Goal: Information Seeking & Learning: Learn about a topic

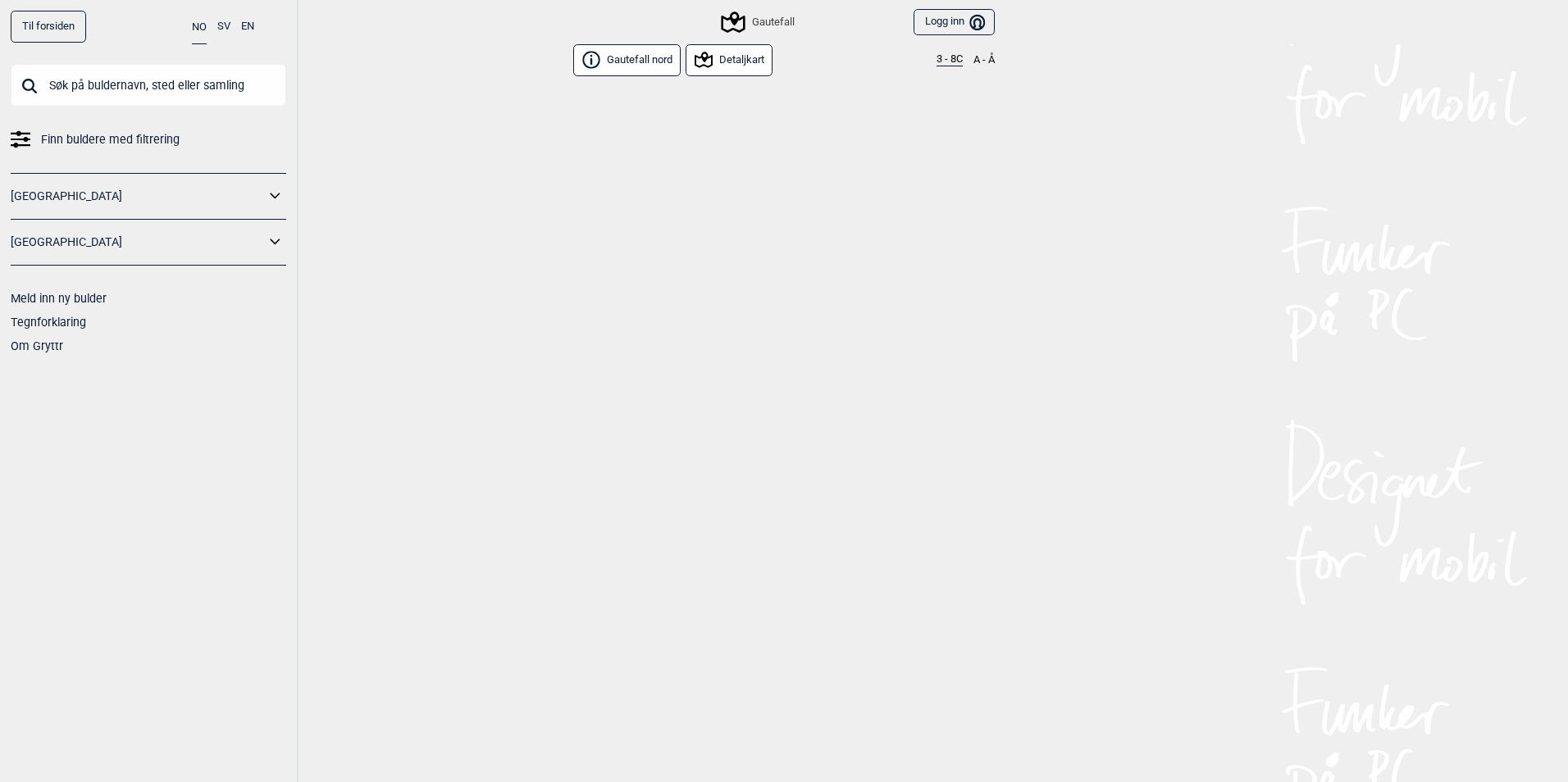
scroll to position [5522, 0]
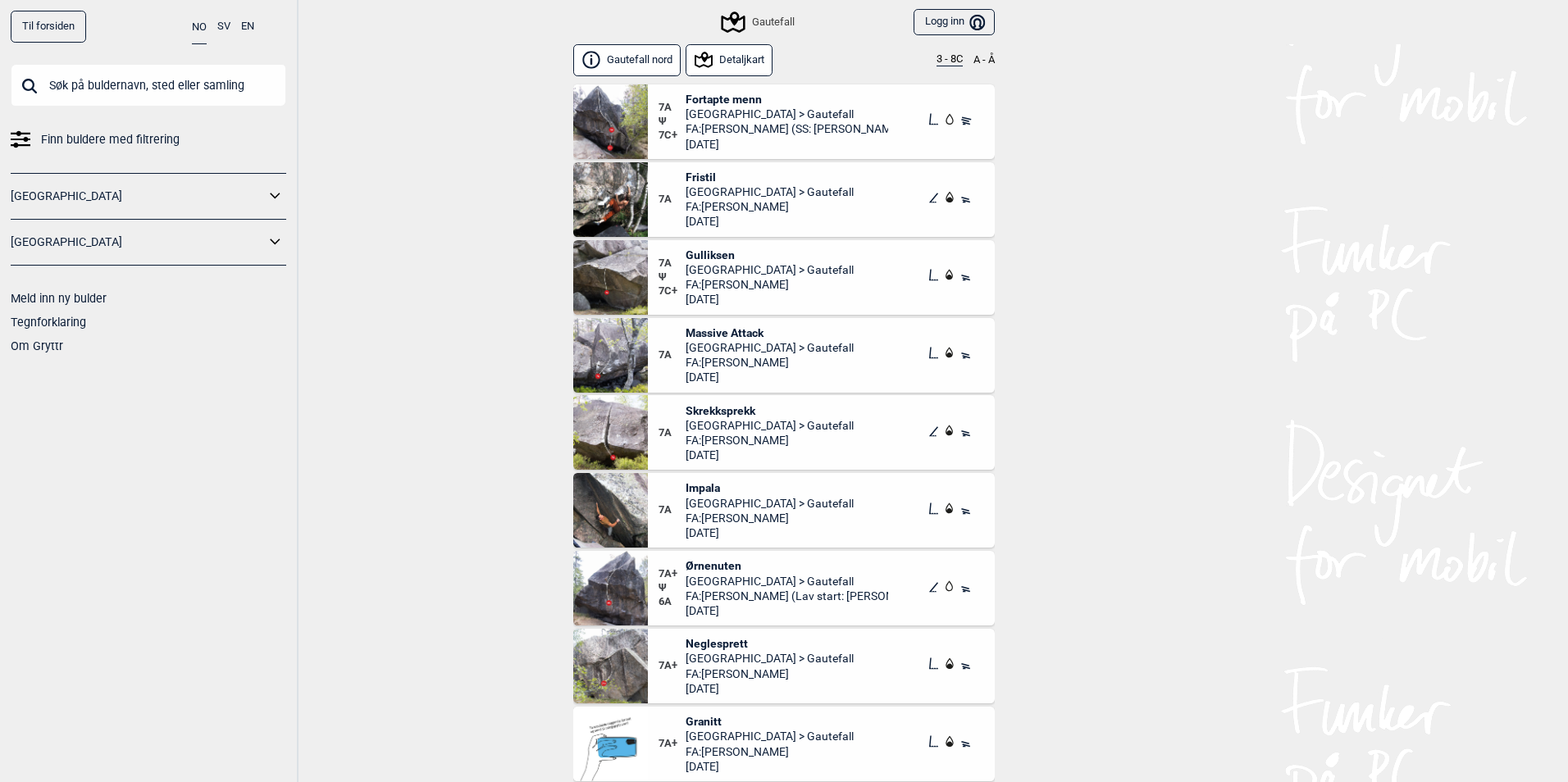
click at [754, 342] on span "[GEOGRAPHIC_DATA] > Gautefall" at bounding box center [770, 348] width 168 height 15
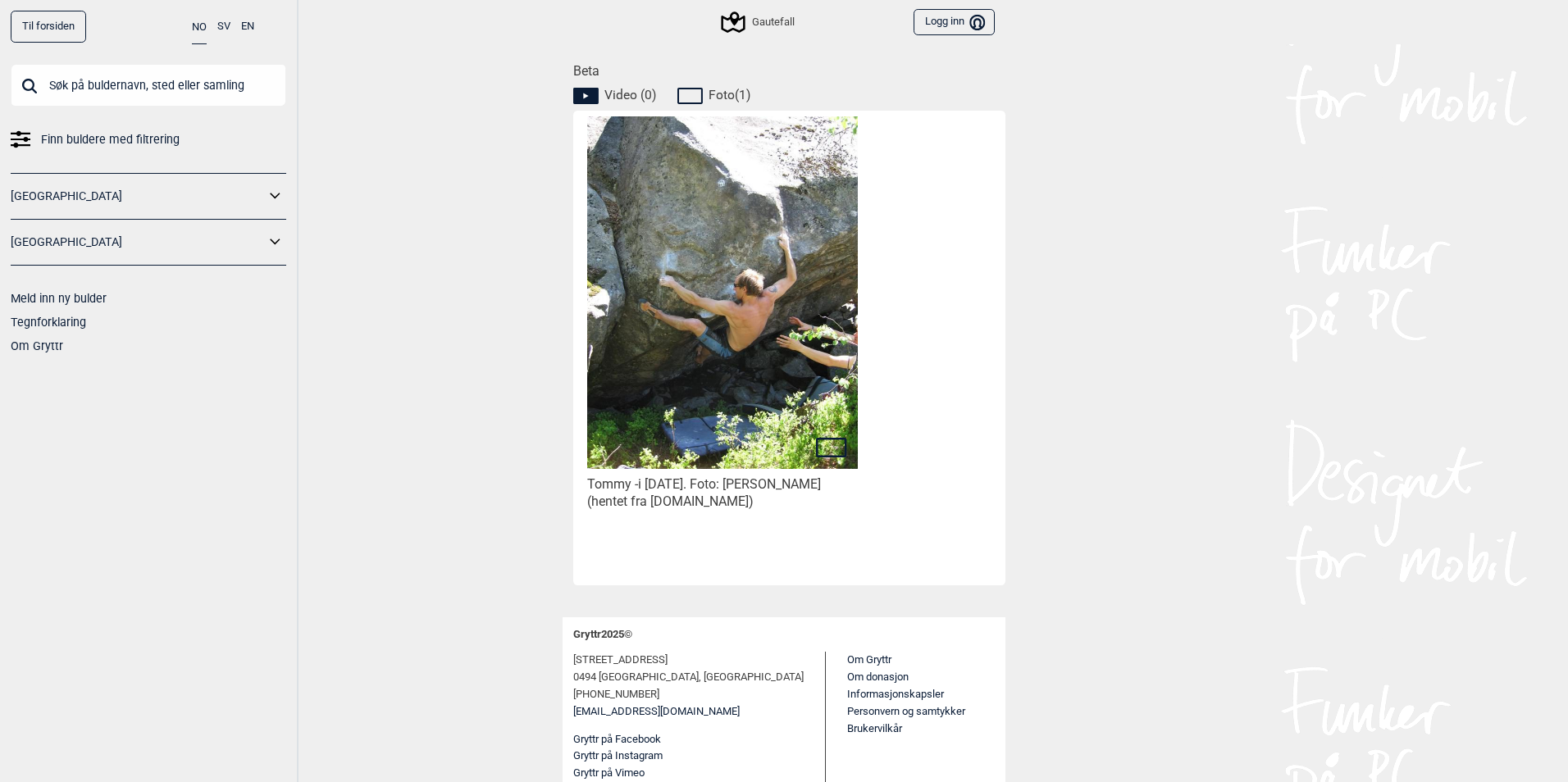
scroll to position [77, 0]
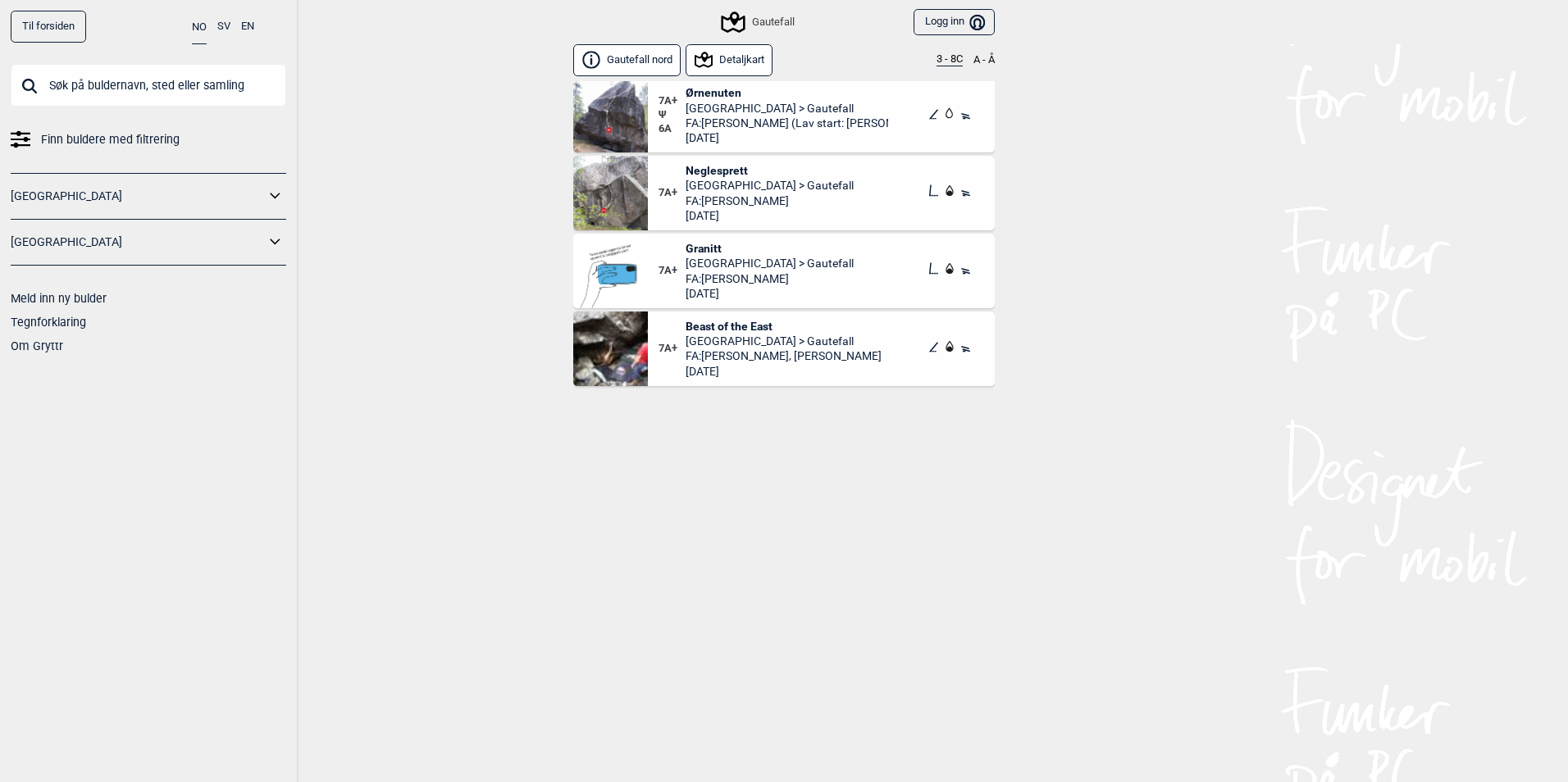
scroll to position [6424, 0]
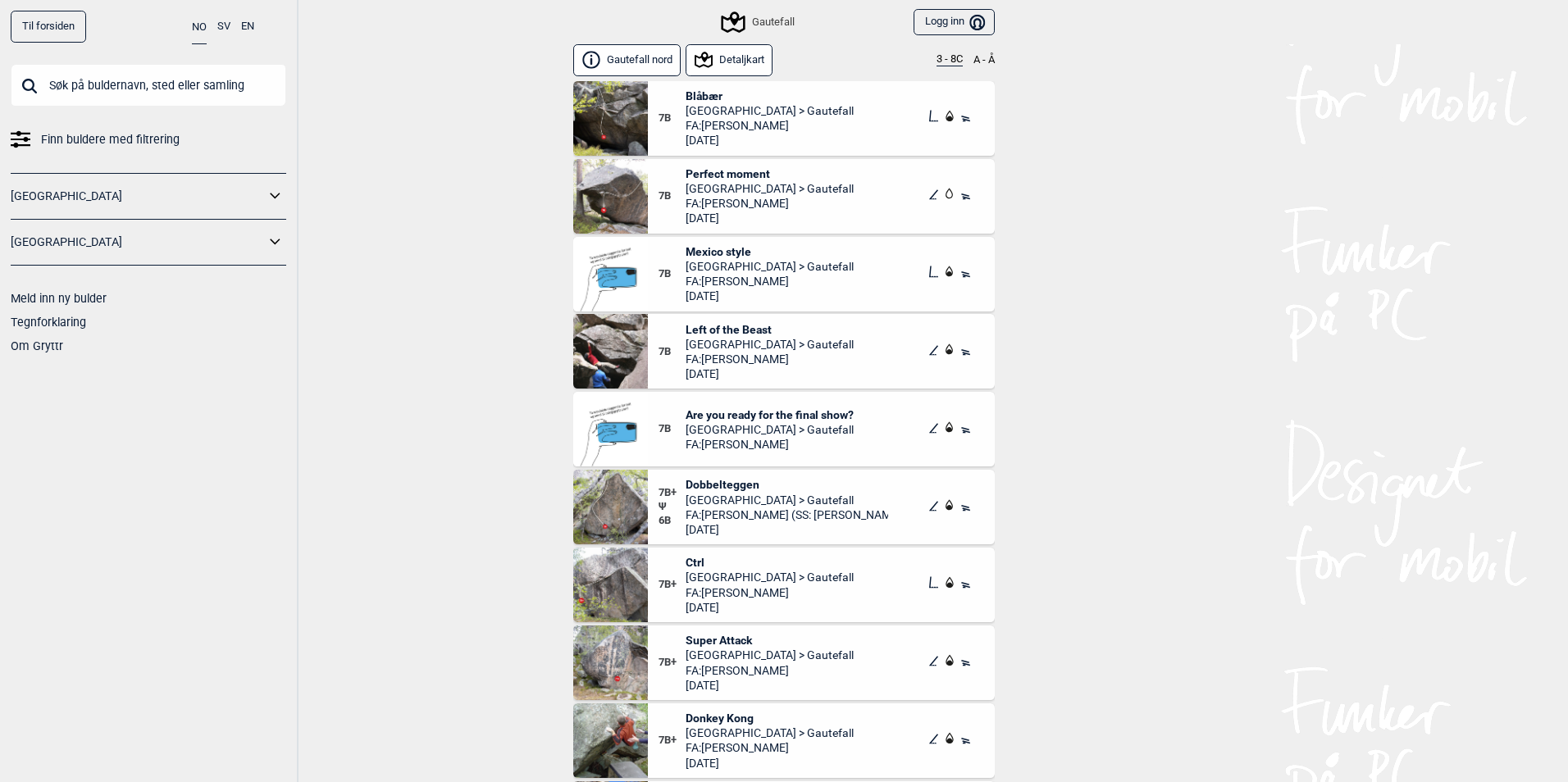
click at [716, 488] on span "Dobbelteggen" at bounding box center [788, 484] width 203 height 15
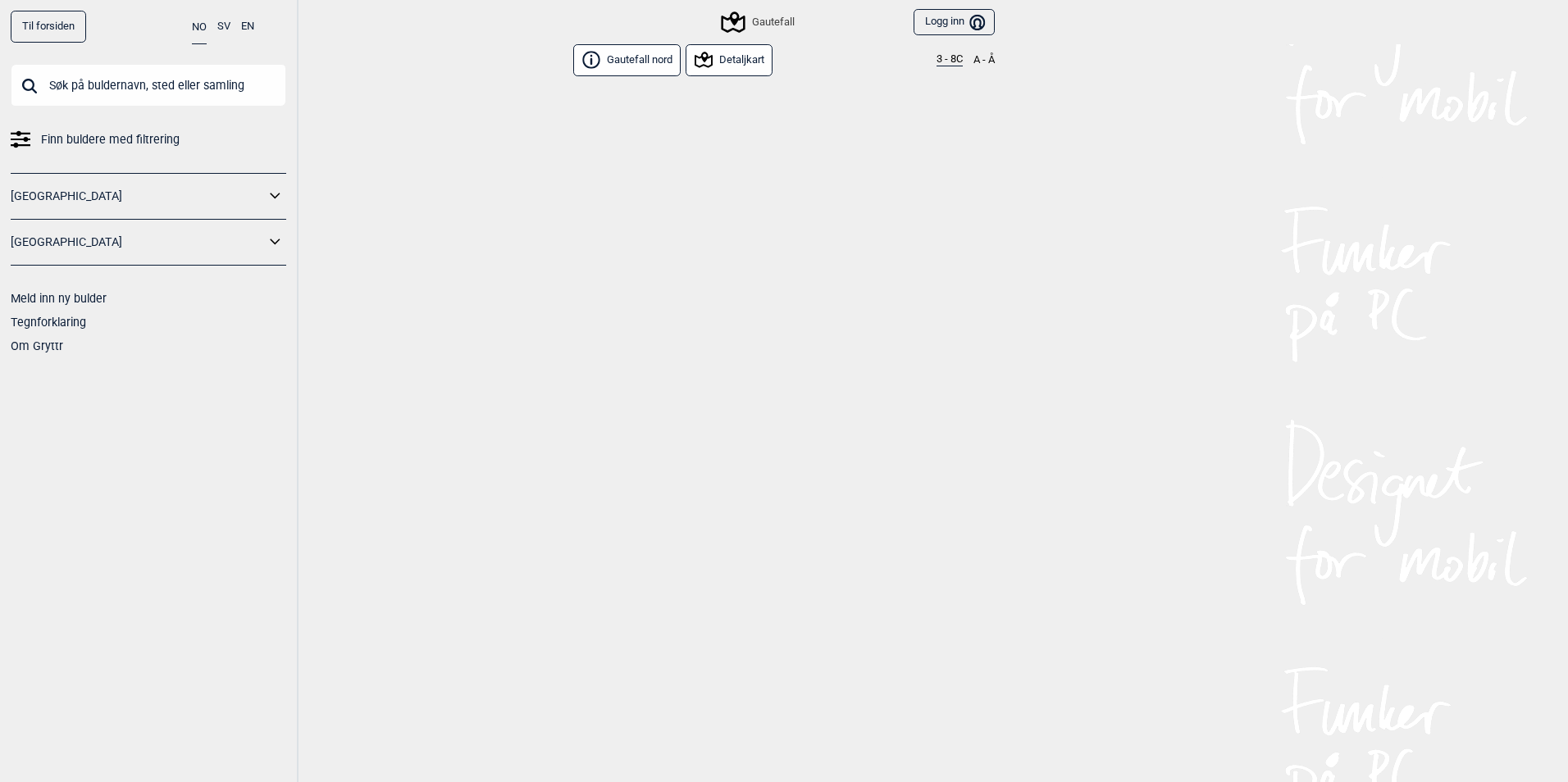
scroll to position [5522, 0]
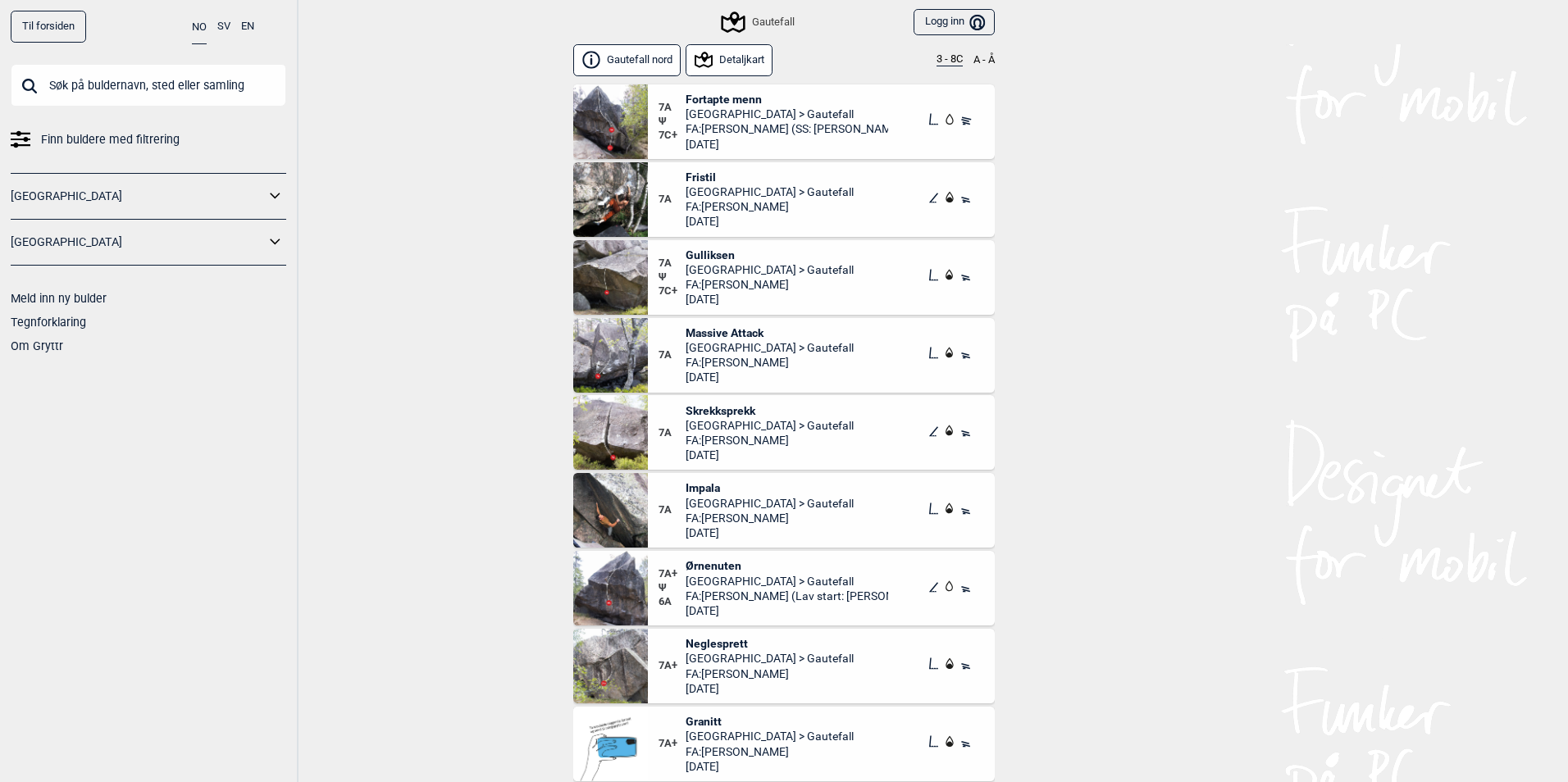
click at [691, 490] on span "Impala" at bounding box center [770, 488] width 168 height 15
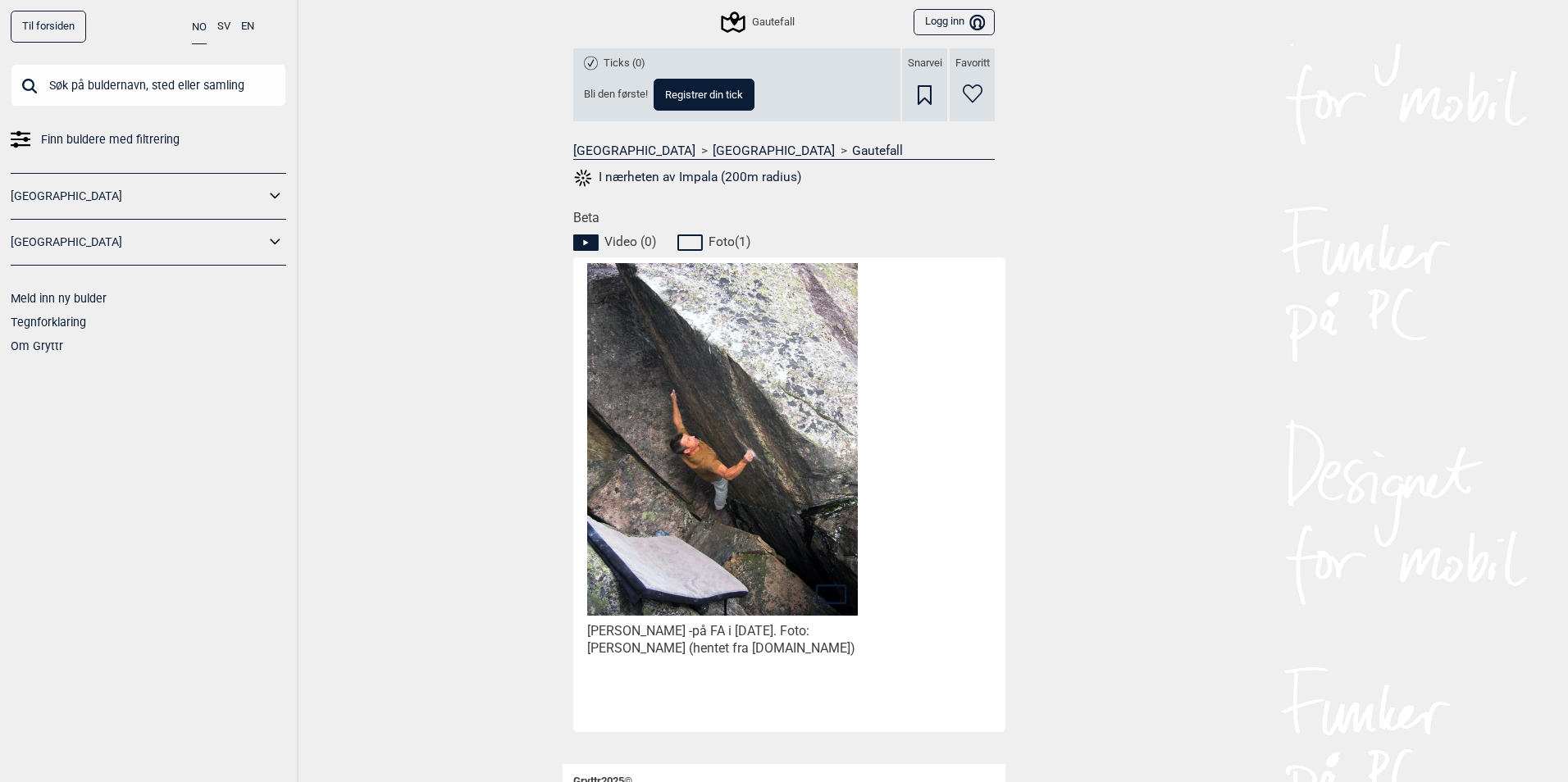
scroll to position [733, 0]
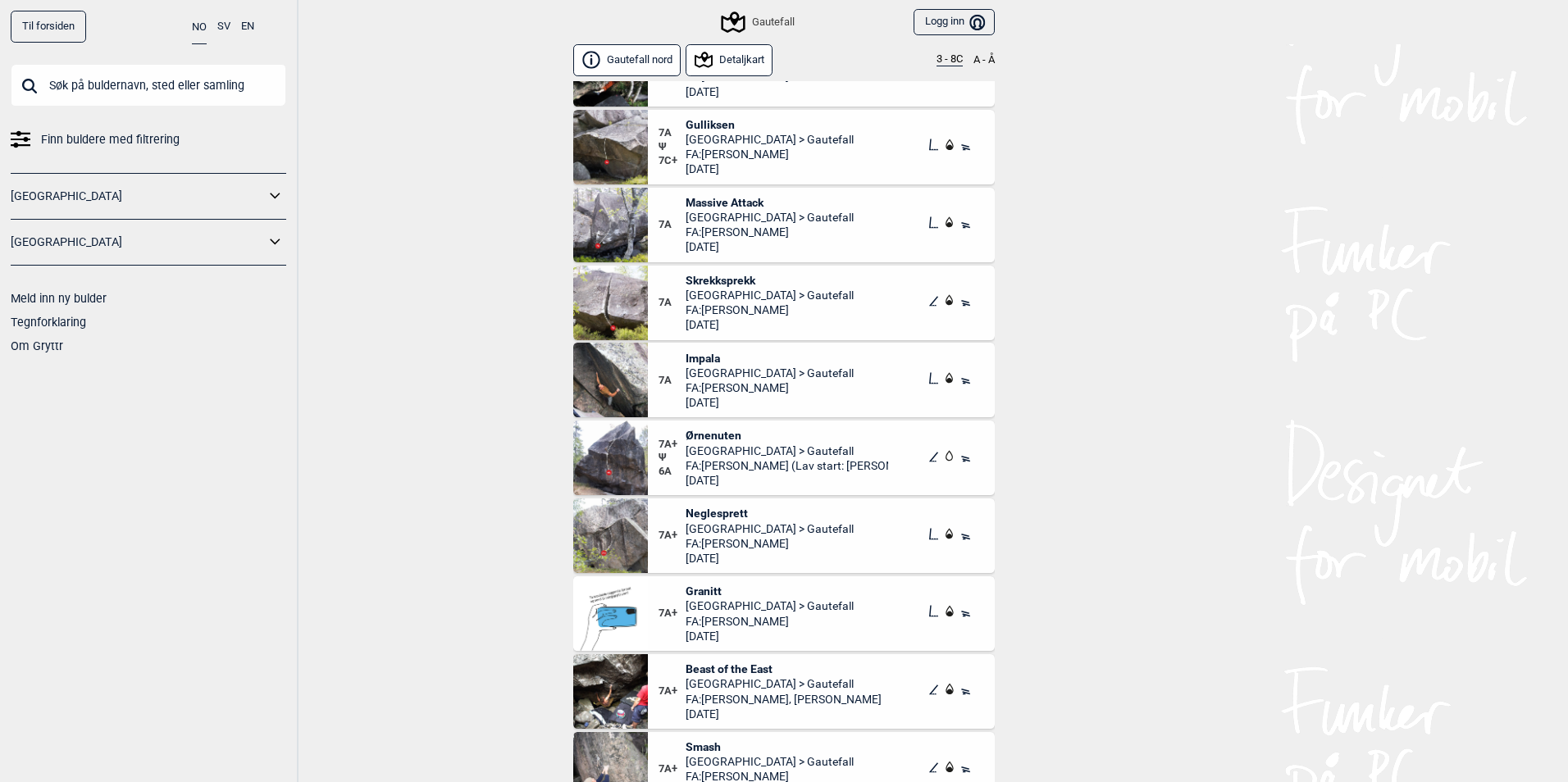
scroll to position [5686, 0]
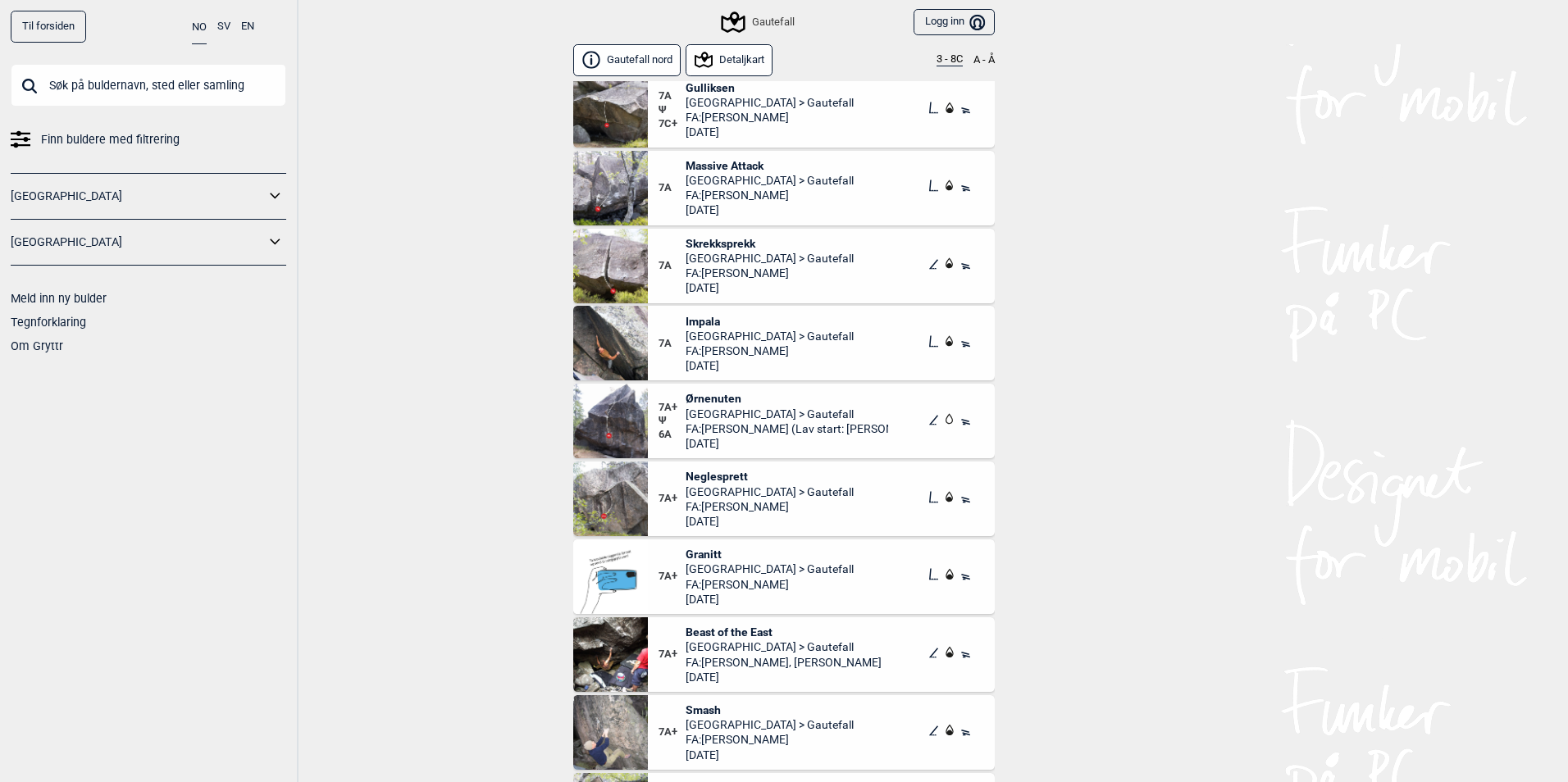
click at [711, 391] on div "7A+ Ψ 6A Ørnenuten [GEOGRAPHIC_DATA] > Gautefall FA: [PERSON_NAME] (Lav start: …" at bounding box center [822, 420] width 347 height 74
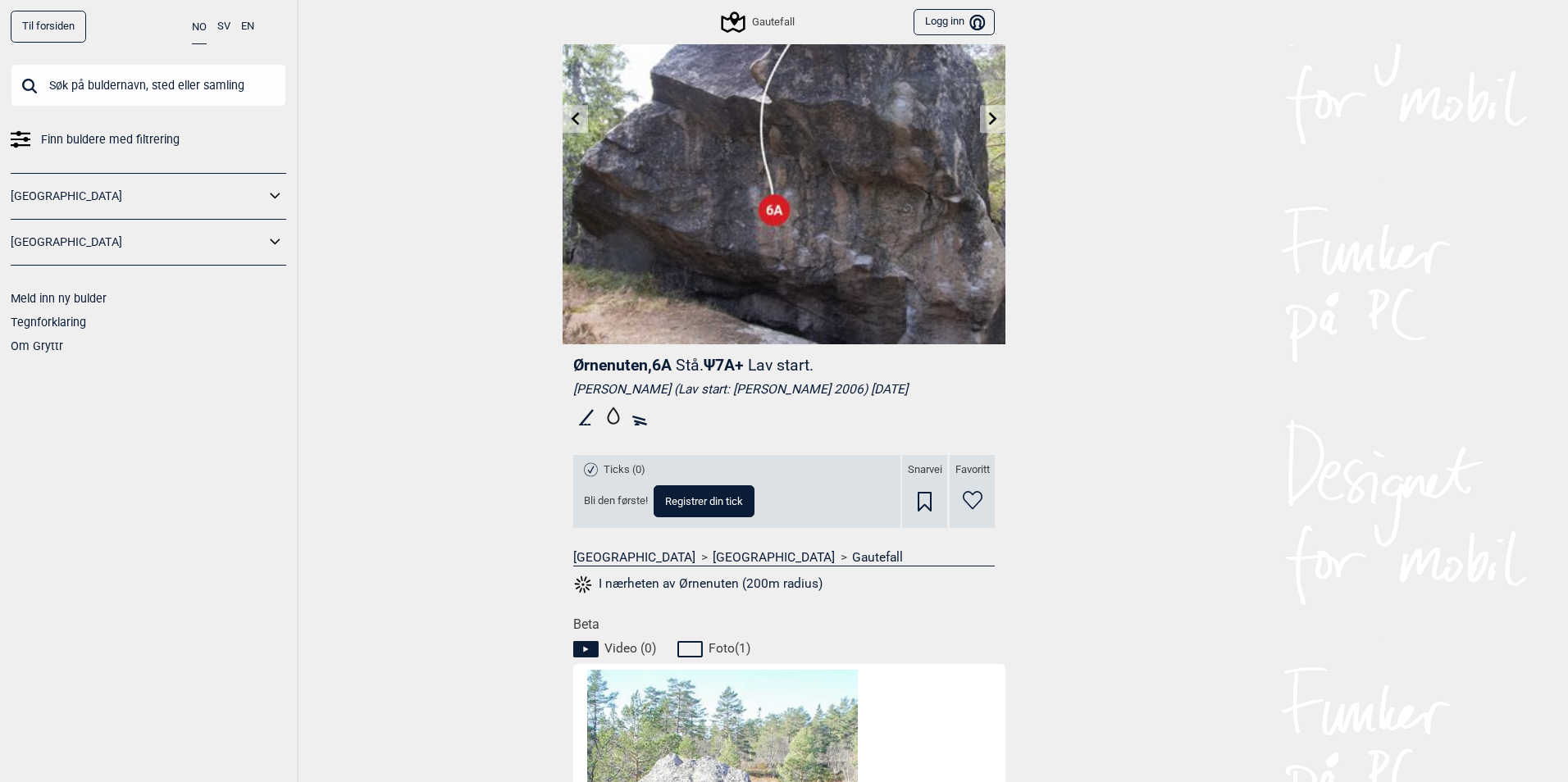
scroll to position [328, 0]
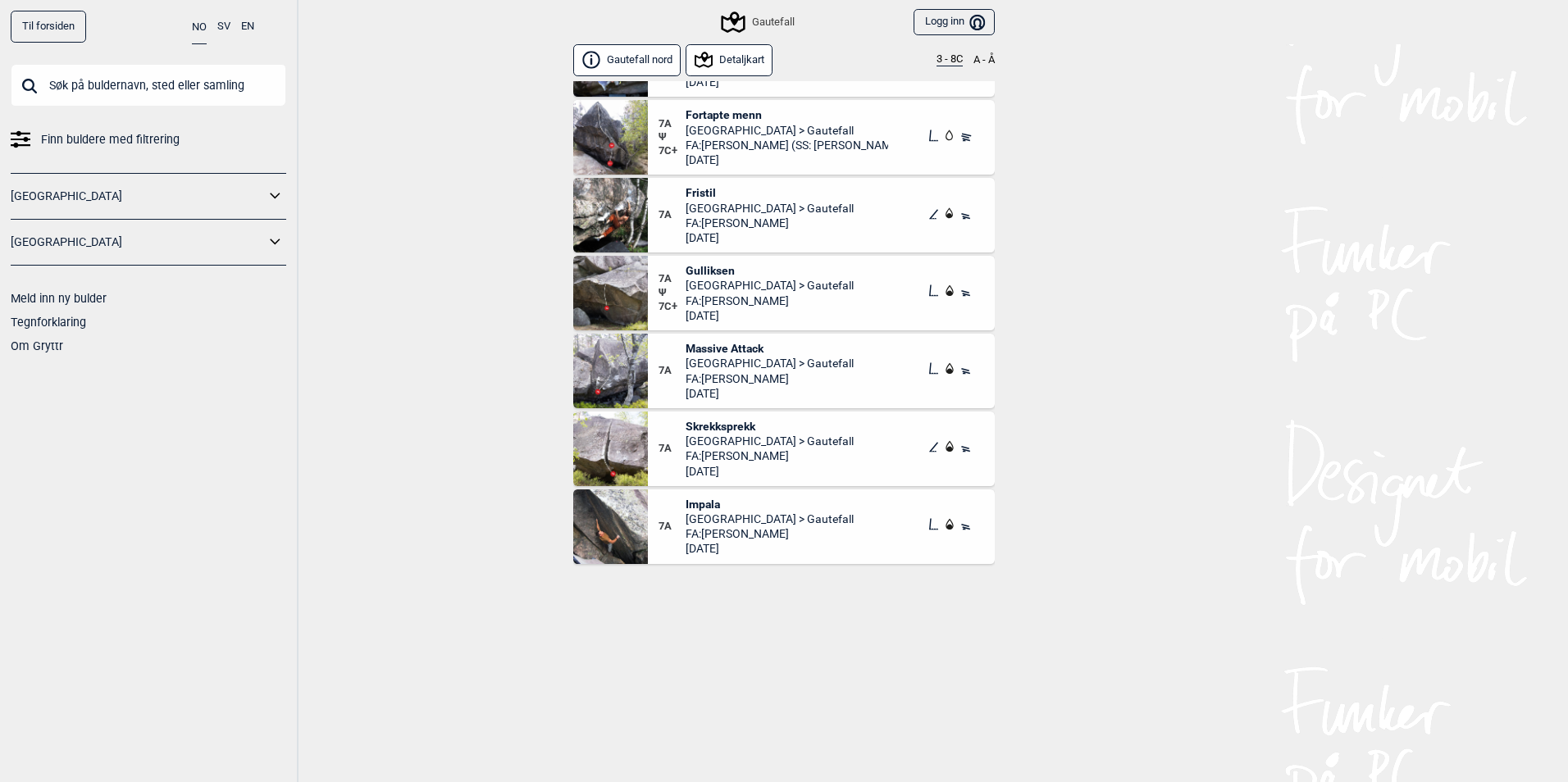
scroll to position [3882, 0]
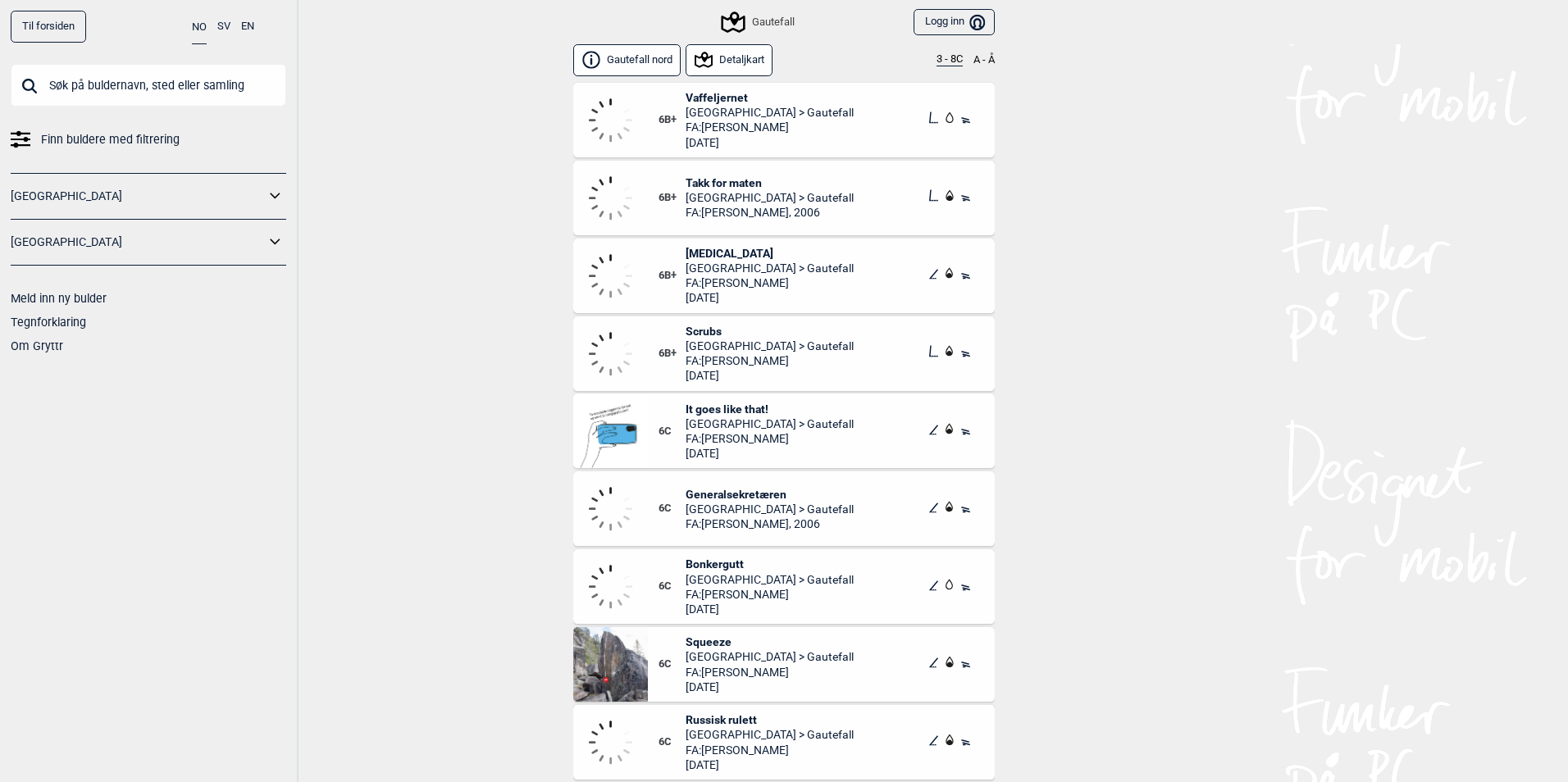
click at [733, 62] on button "Detaljkart" at bounding box center [729, 60] width 87 height 32
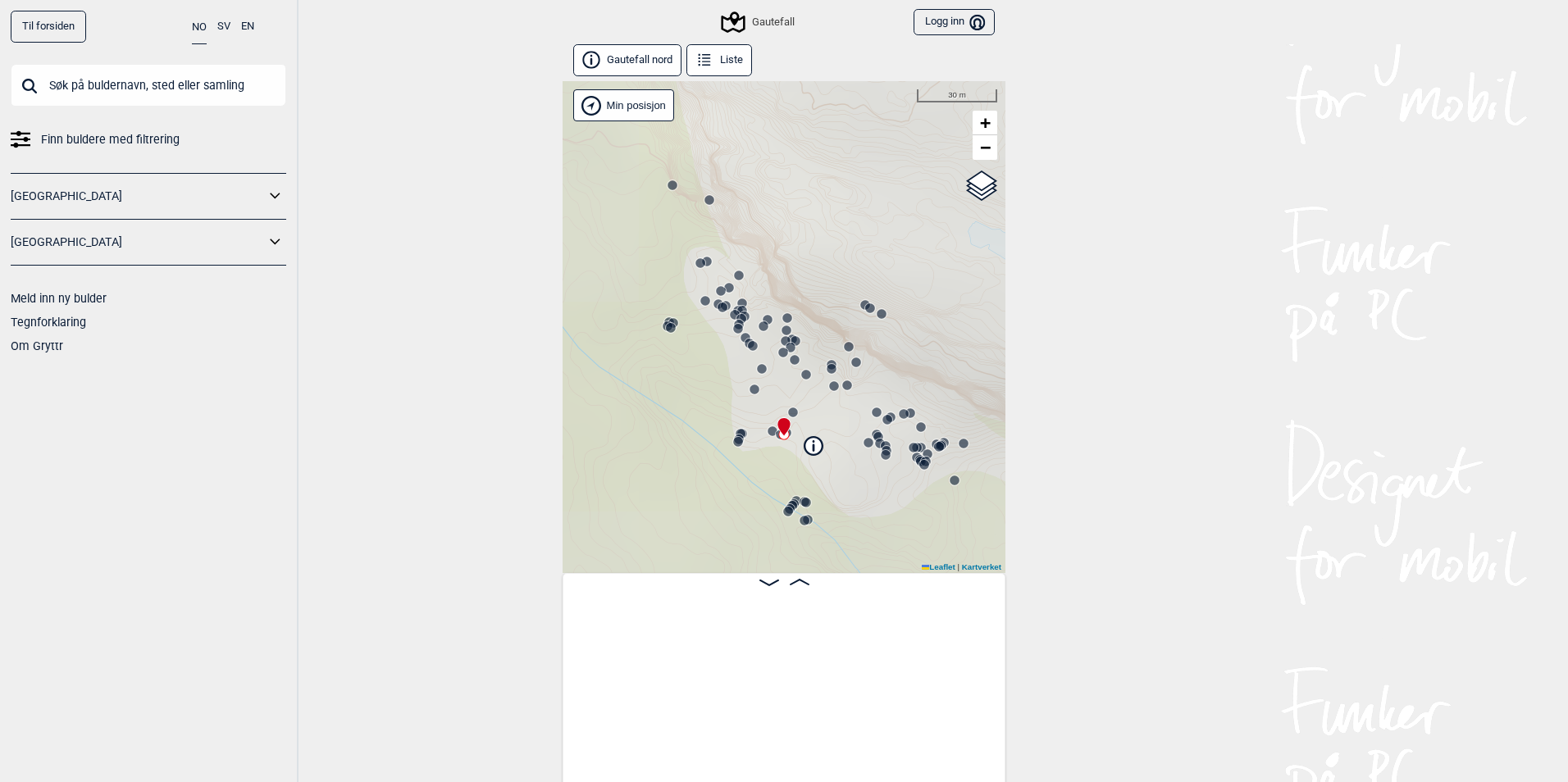
scroll to position [0, 3881]
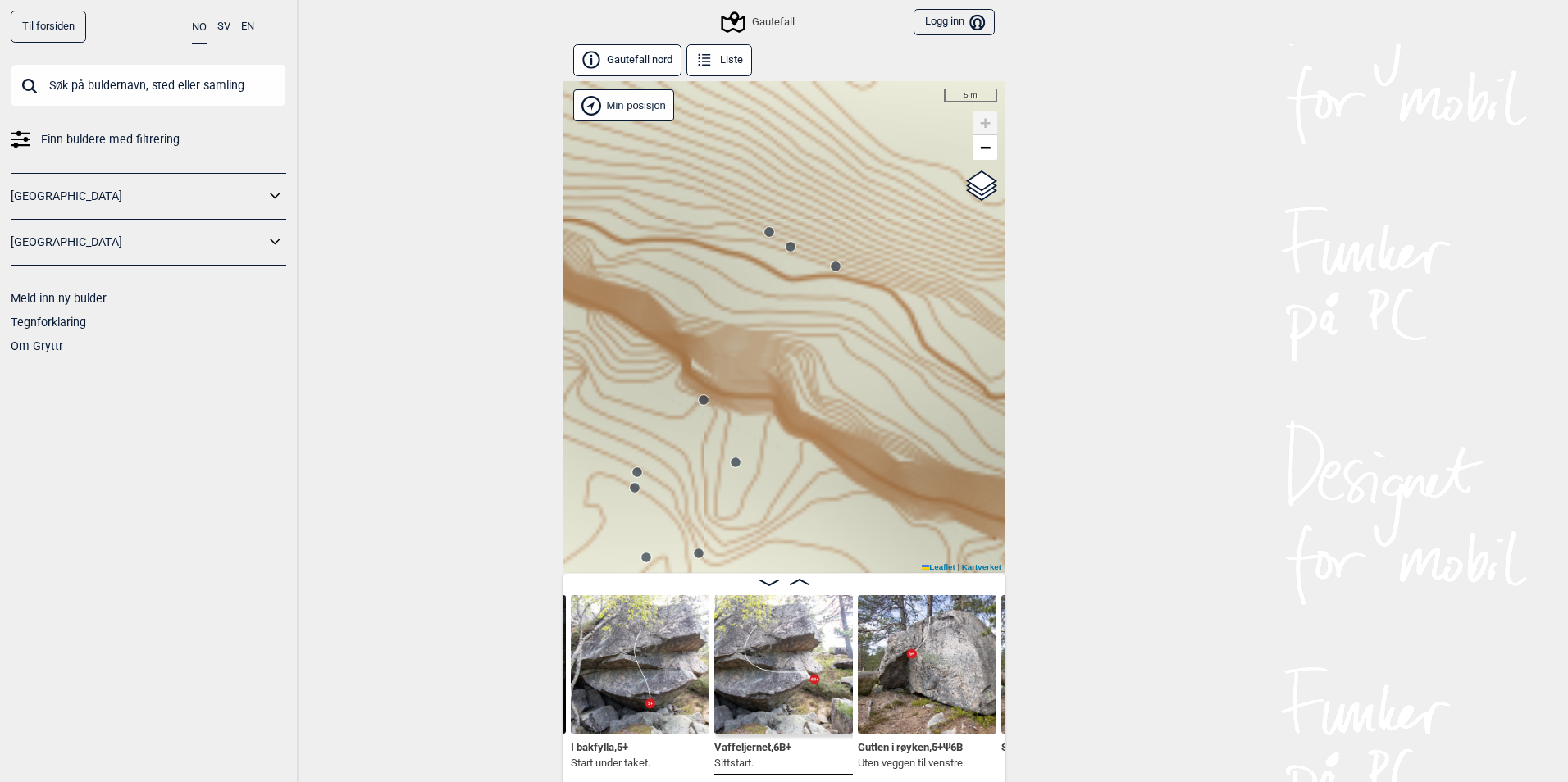
click at [832, 263] on icon at bounding box center [836, 266] width 13 height 13
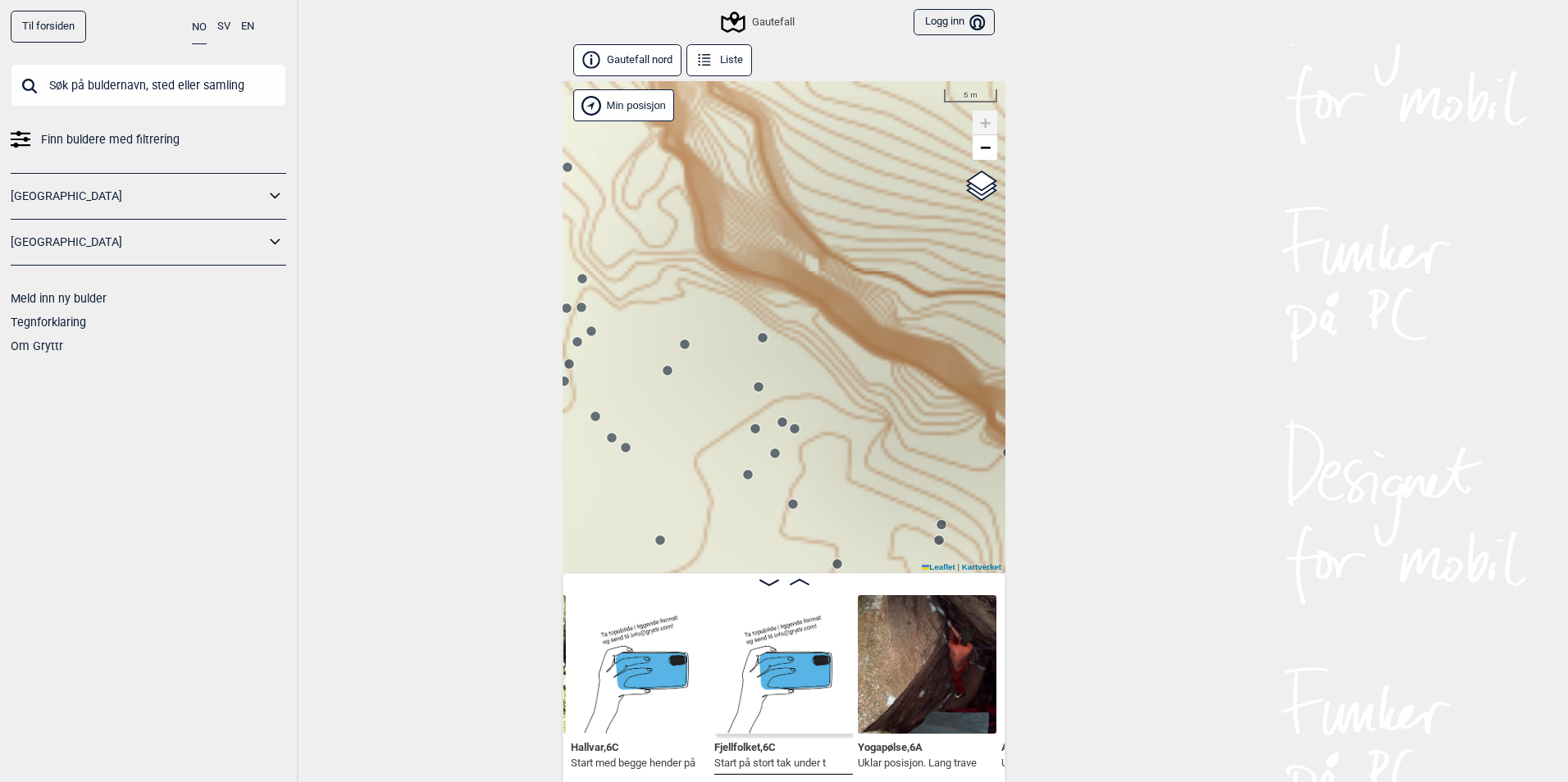
drag, startPoint x: 900, startPoint y: 351, endPoint x: 413, endPoint y: 291, distance: 490.7
click at [413, 291] on div "Til forsiden NO SV EN Finn buldere med filtrering [GEOGRAPHIC_DATA] [GEOGRAPHIC…" at bounding box center [784, 391] width 1568 height 782
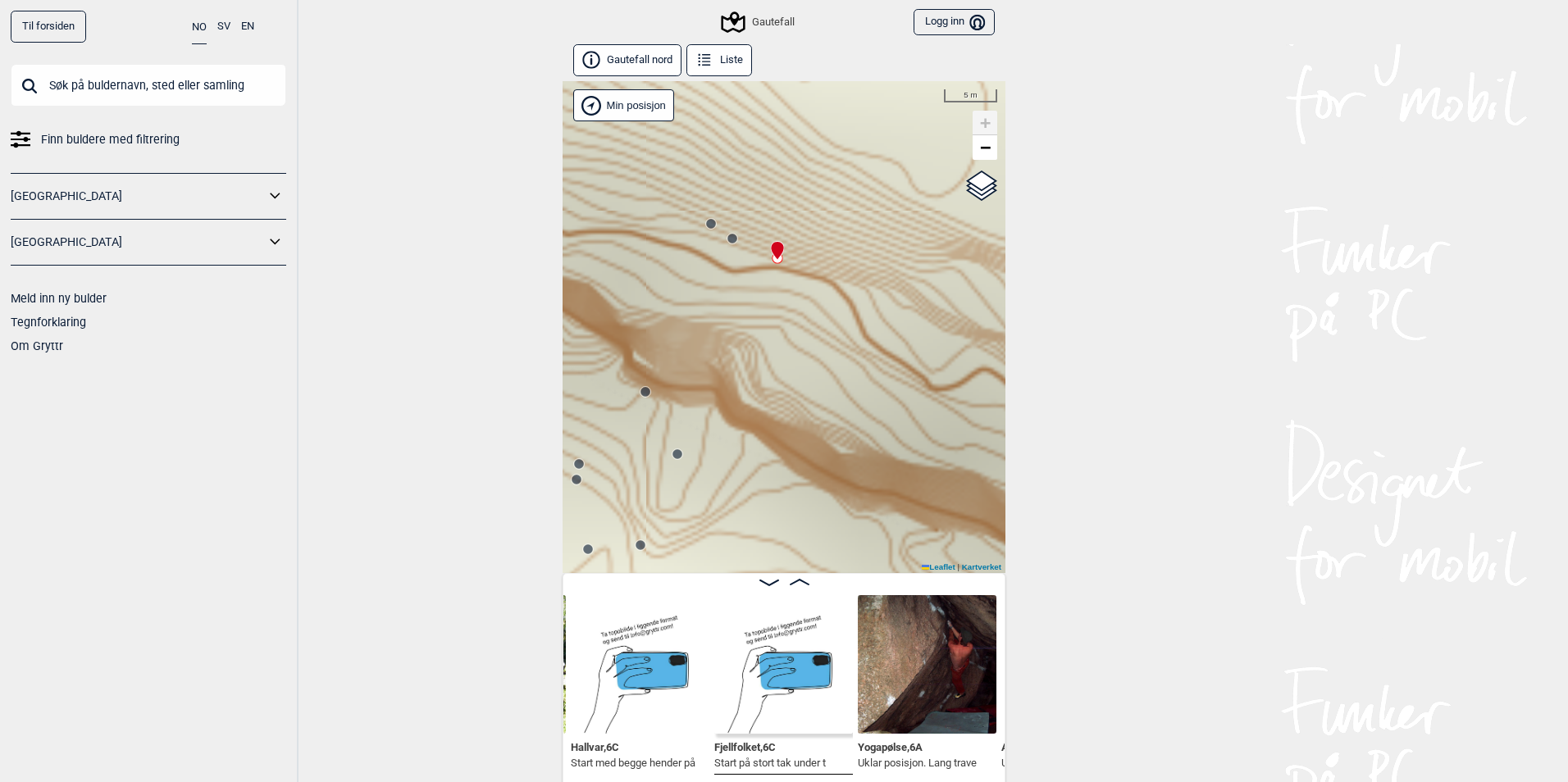
drag, startPoint x: 886, startPoint y: 343, endPoint x: 567, endPoint y: 290, distance: 323.4
click at [567, 290] on div "Gautefall" at bounding box center [784, 328] width 443 height 492
click at [729, 242] on circle at bounding box center [732, 238] width 10 height 10
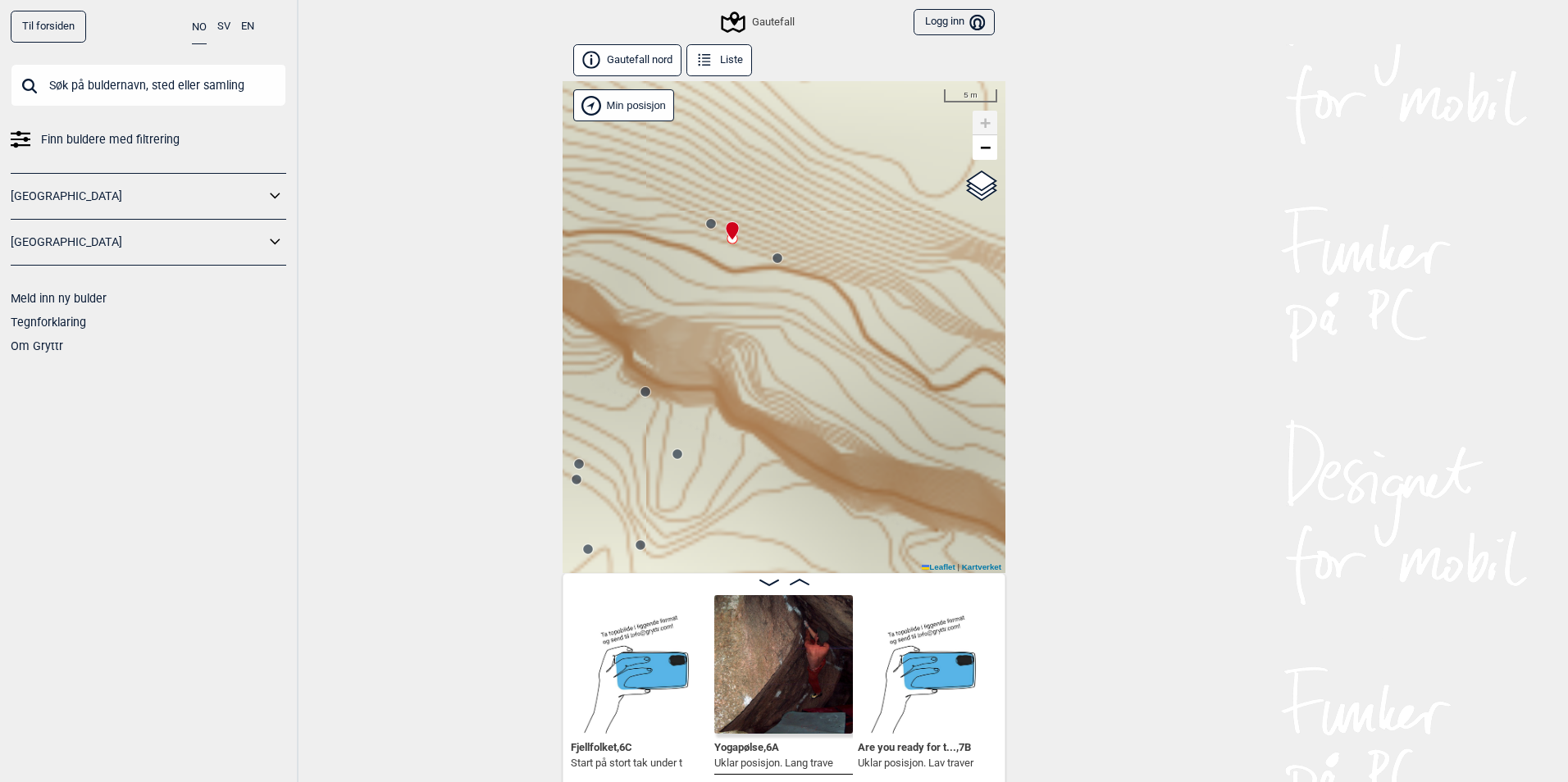
click at [707, 226] on circle at bounding box center [710, 223] width 10 height 10
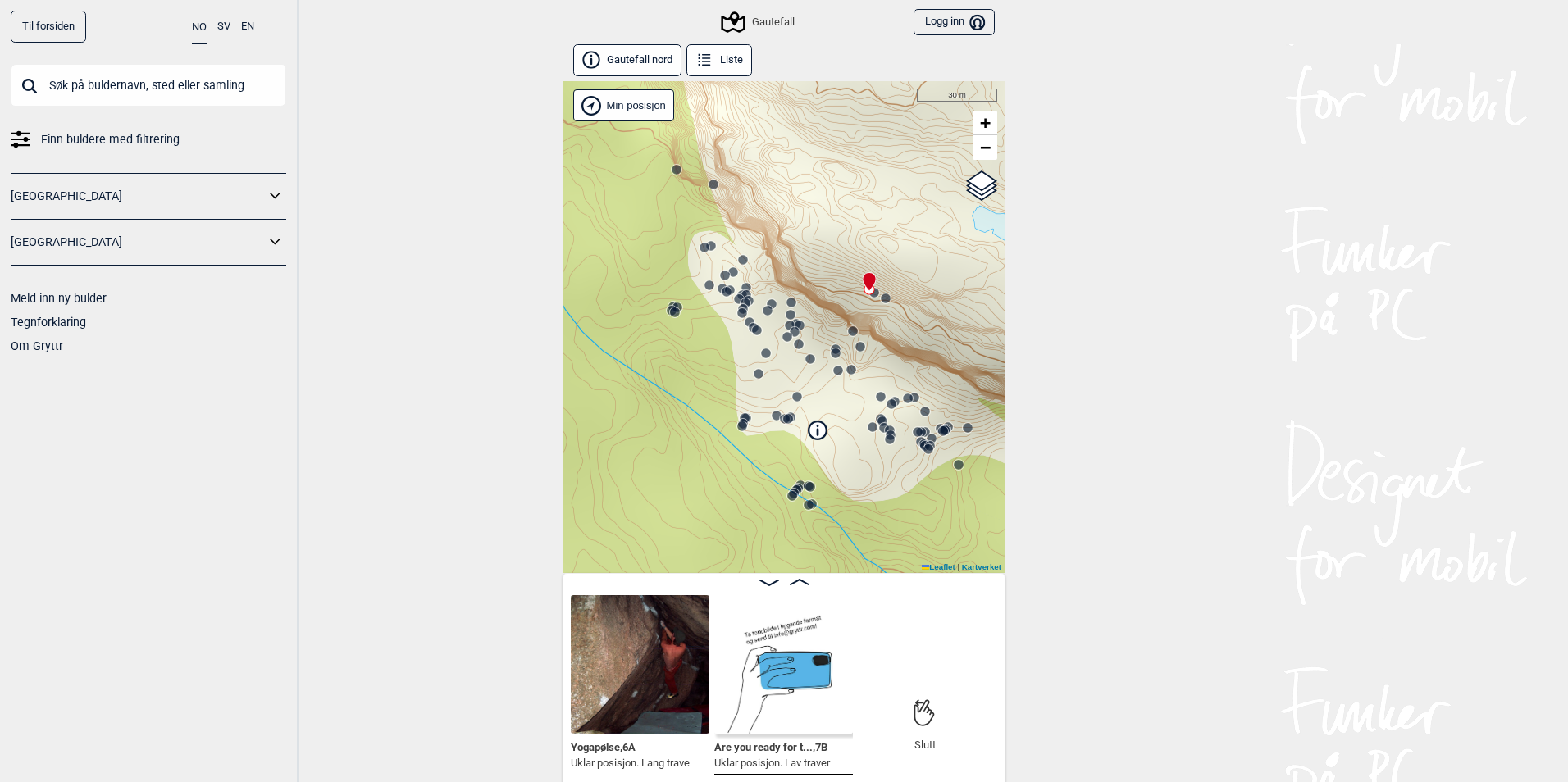
drag, startPoint x: 643, startPoint y: 379, endPoint x: 818, endPoint y: 350, distance: 177.4
click at [818, 350] on div "Gautefall" at bounding box center [784, 328] width 443 height 492
click at [766, 654] on img at bounding box center [784, 665] width 138 height 138
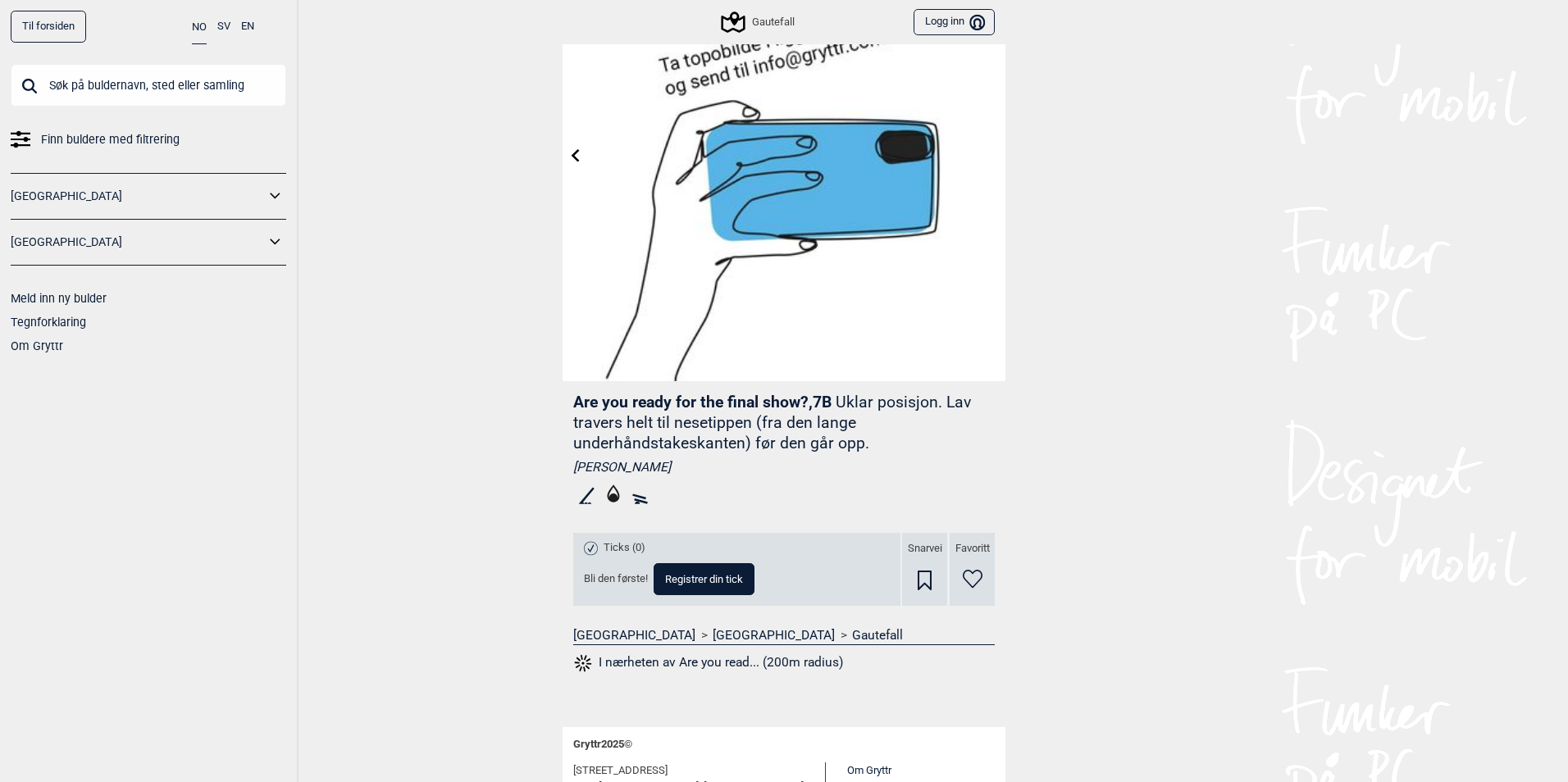
scroll to position [252, 0]
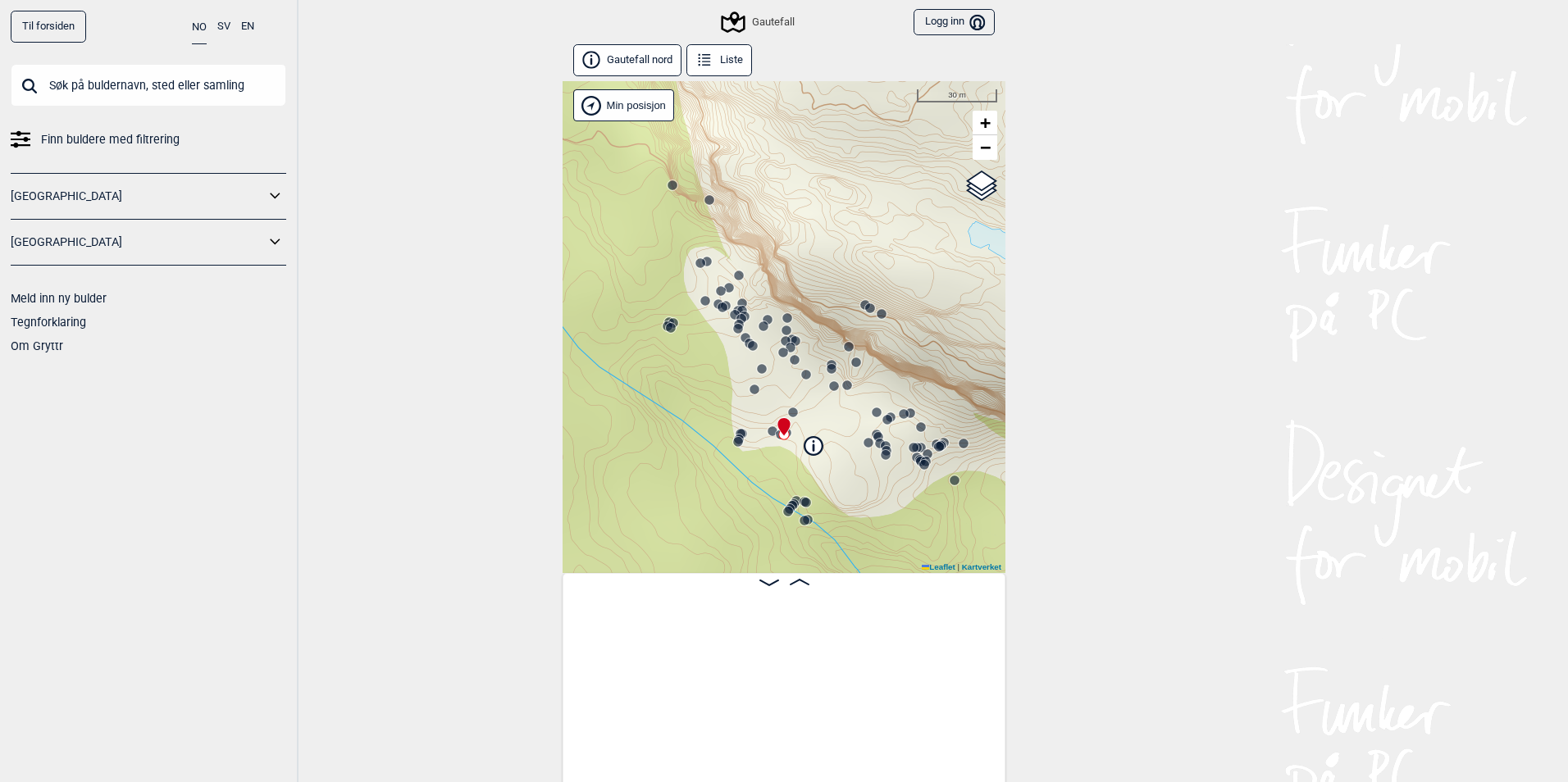
scroll to position [0, 3881]
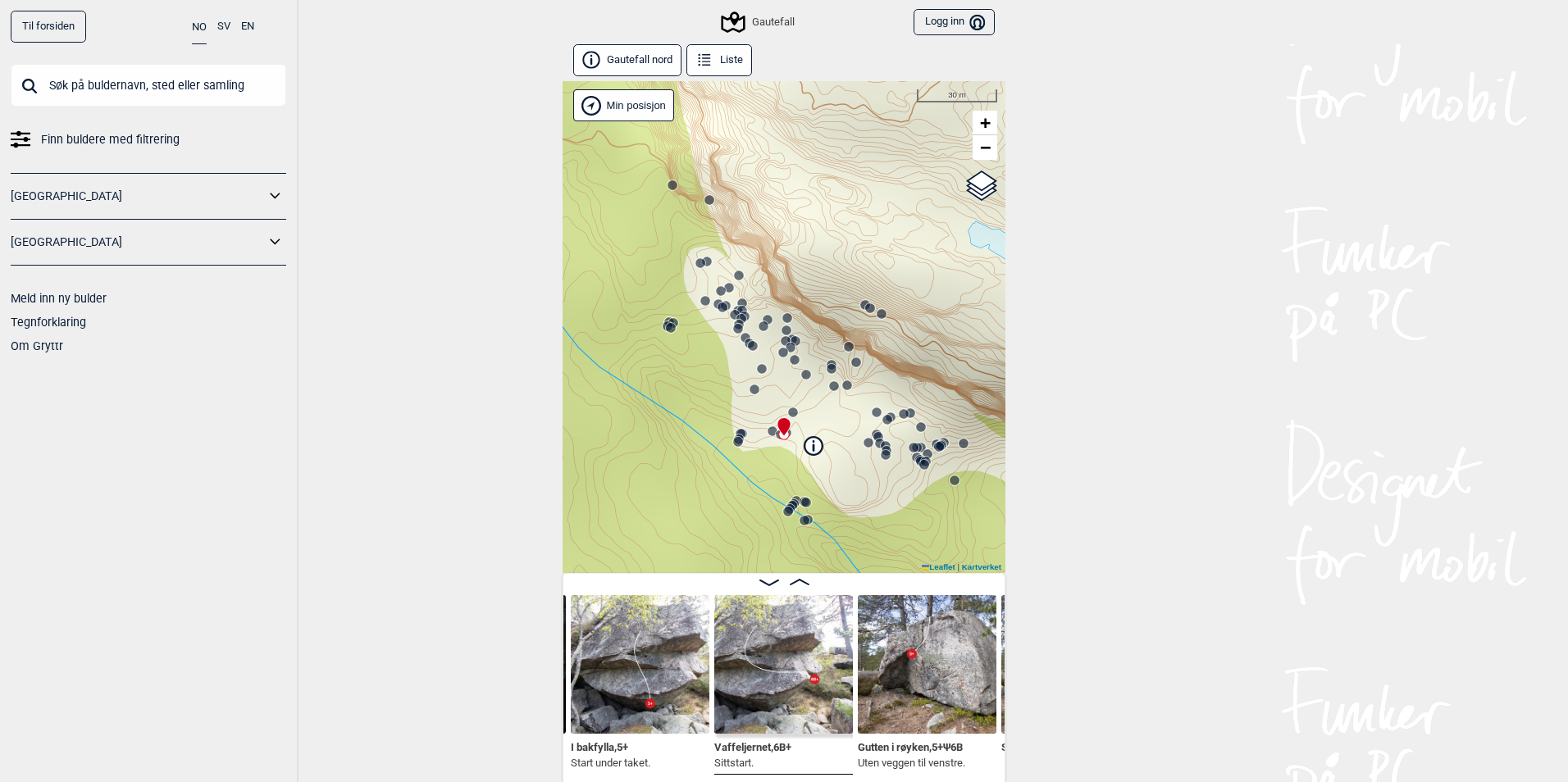
click at [670, 187] on circle at bounding box center [672, 185] width 10 height 10
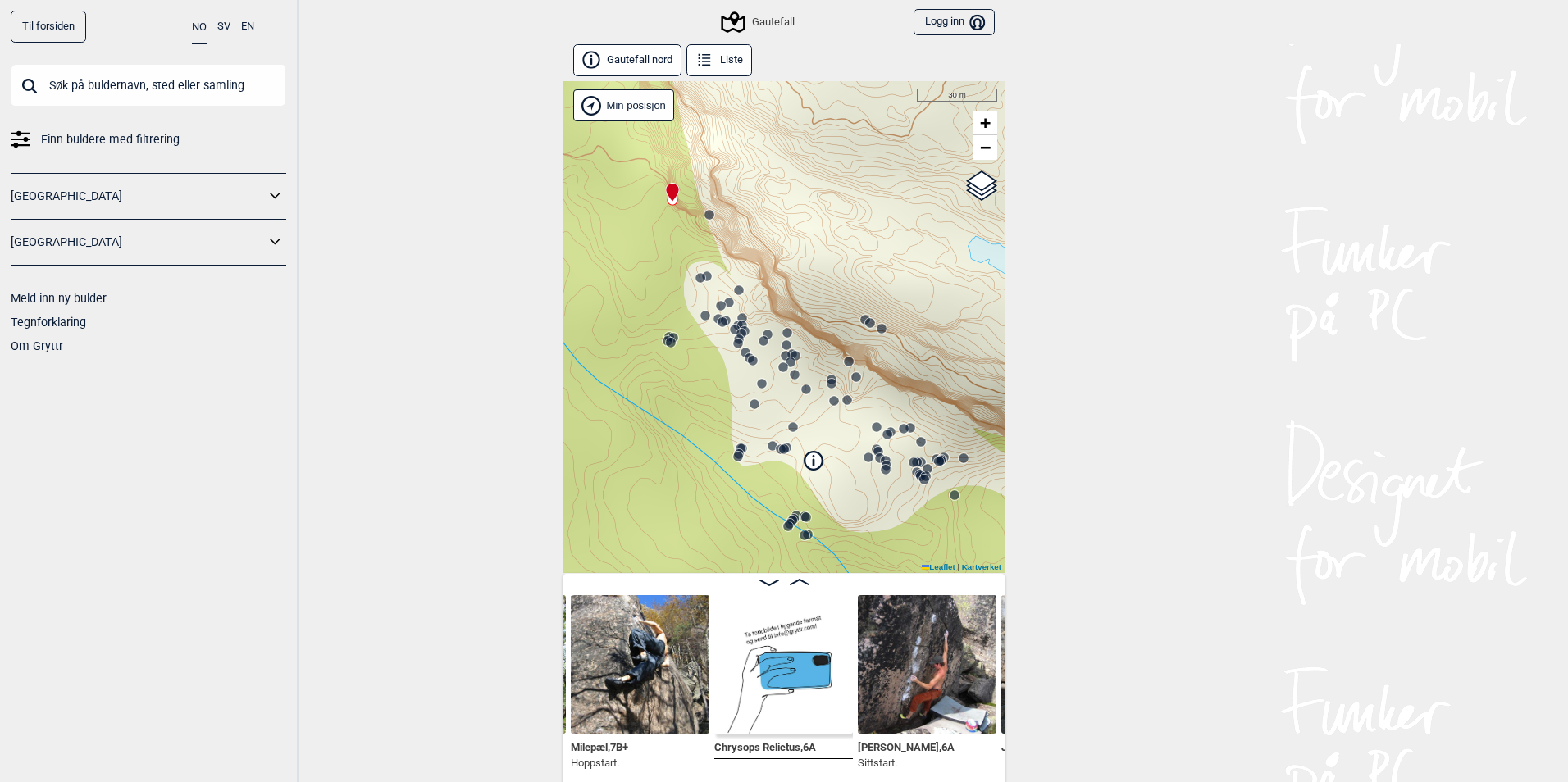
click at [705, 213] on circle at bounding box center [709, 215] width 10 height 10
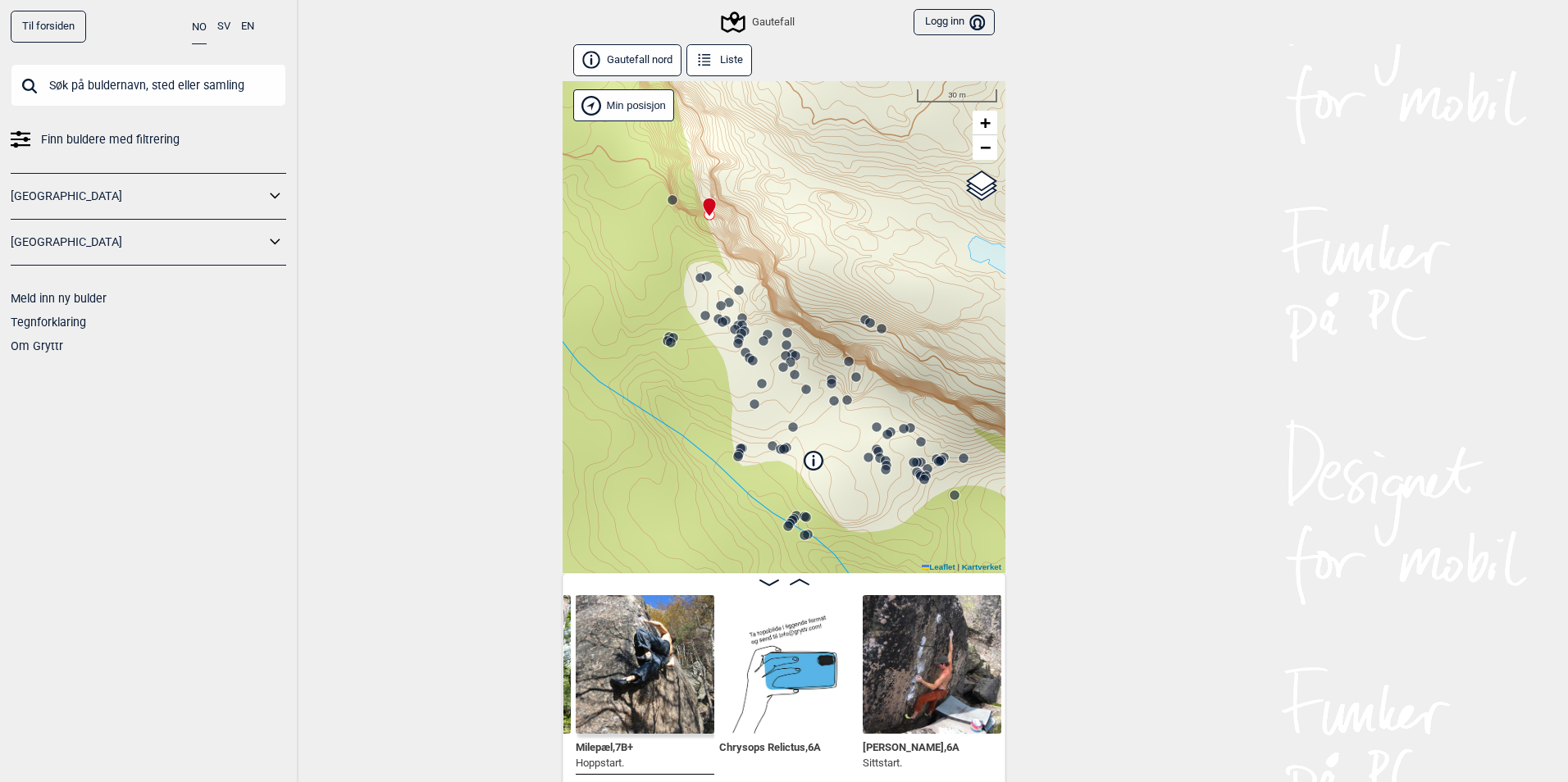
scroll to position [0, 10005]
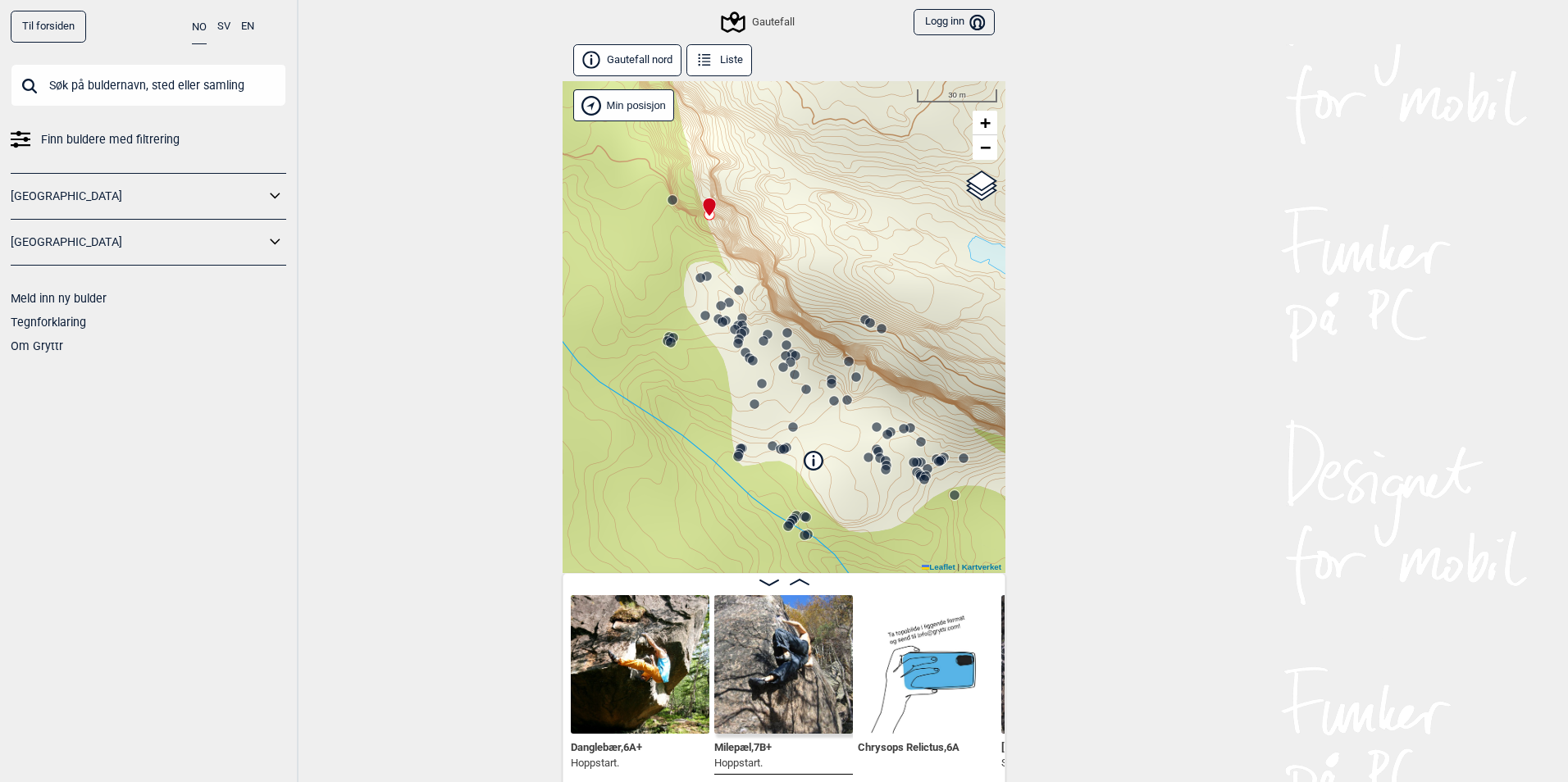
click at [742, 702] on img at bounding box center [784, 665] width 138 height 138
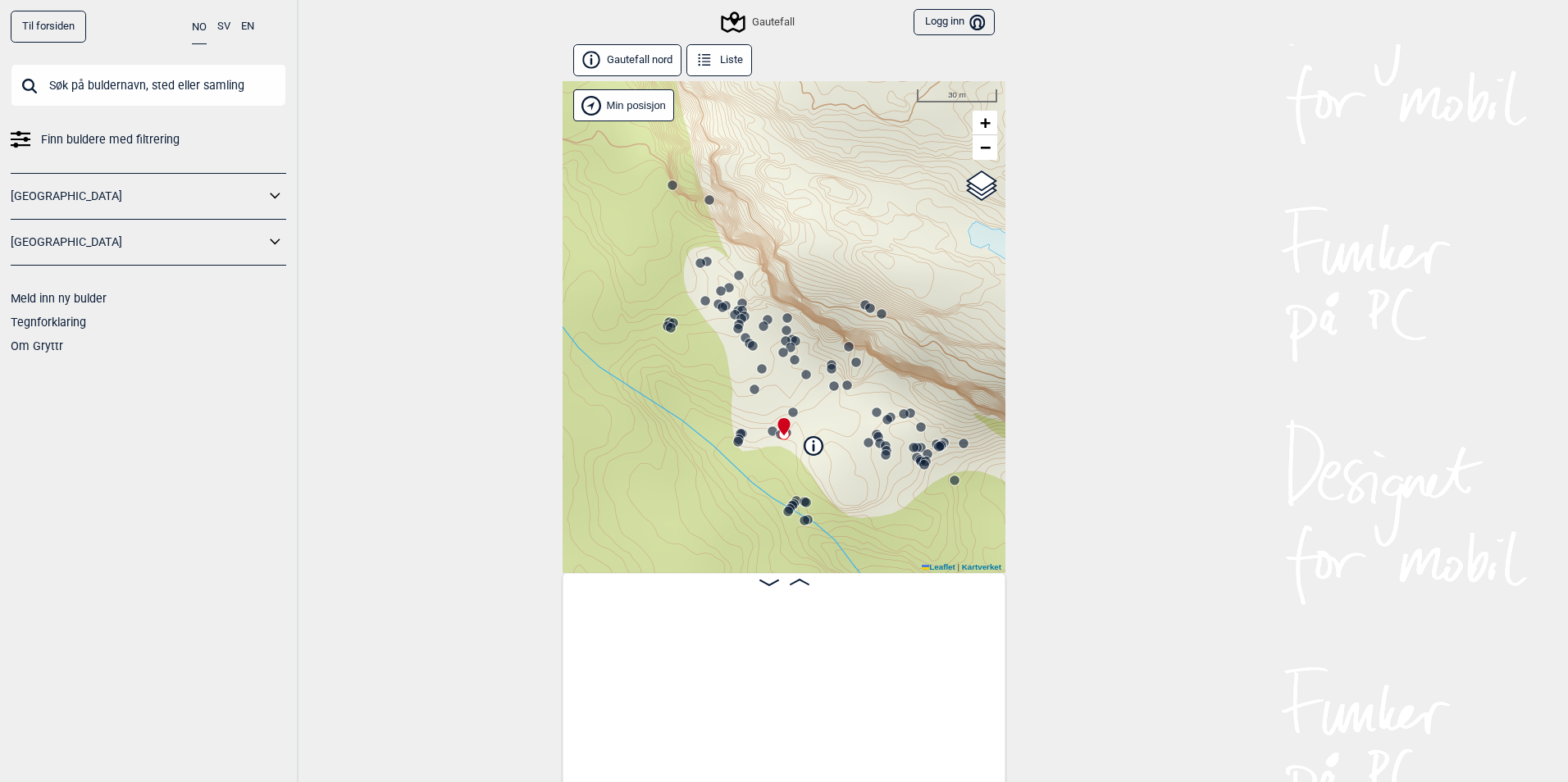
scroll to position [0, 3881]
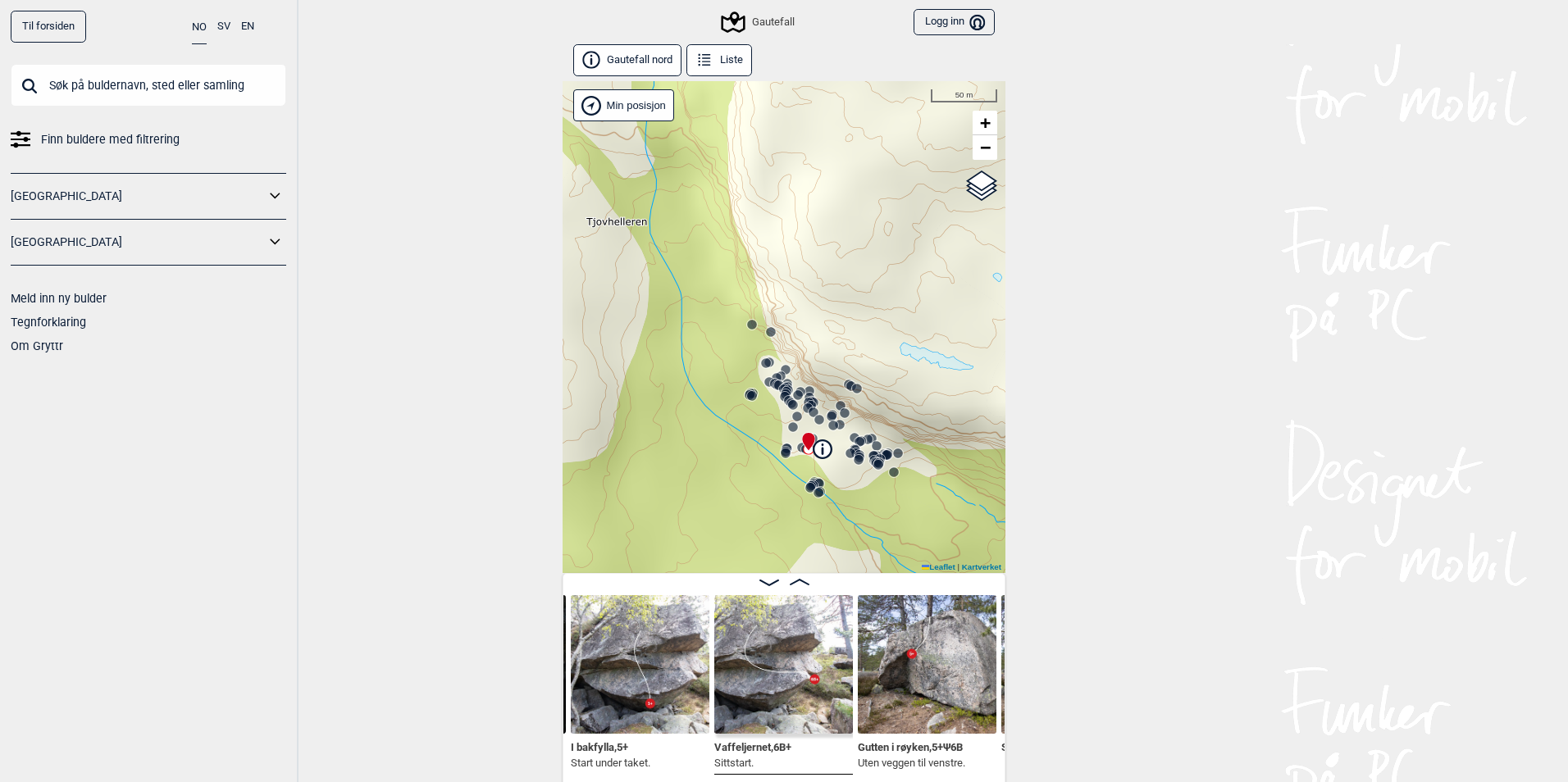
click at [819, 450] on icon at bounding box center [823, 448] width 18 height 18
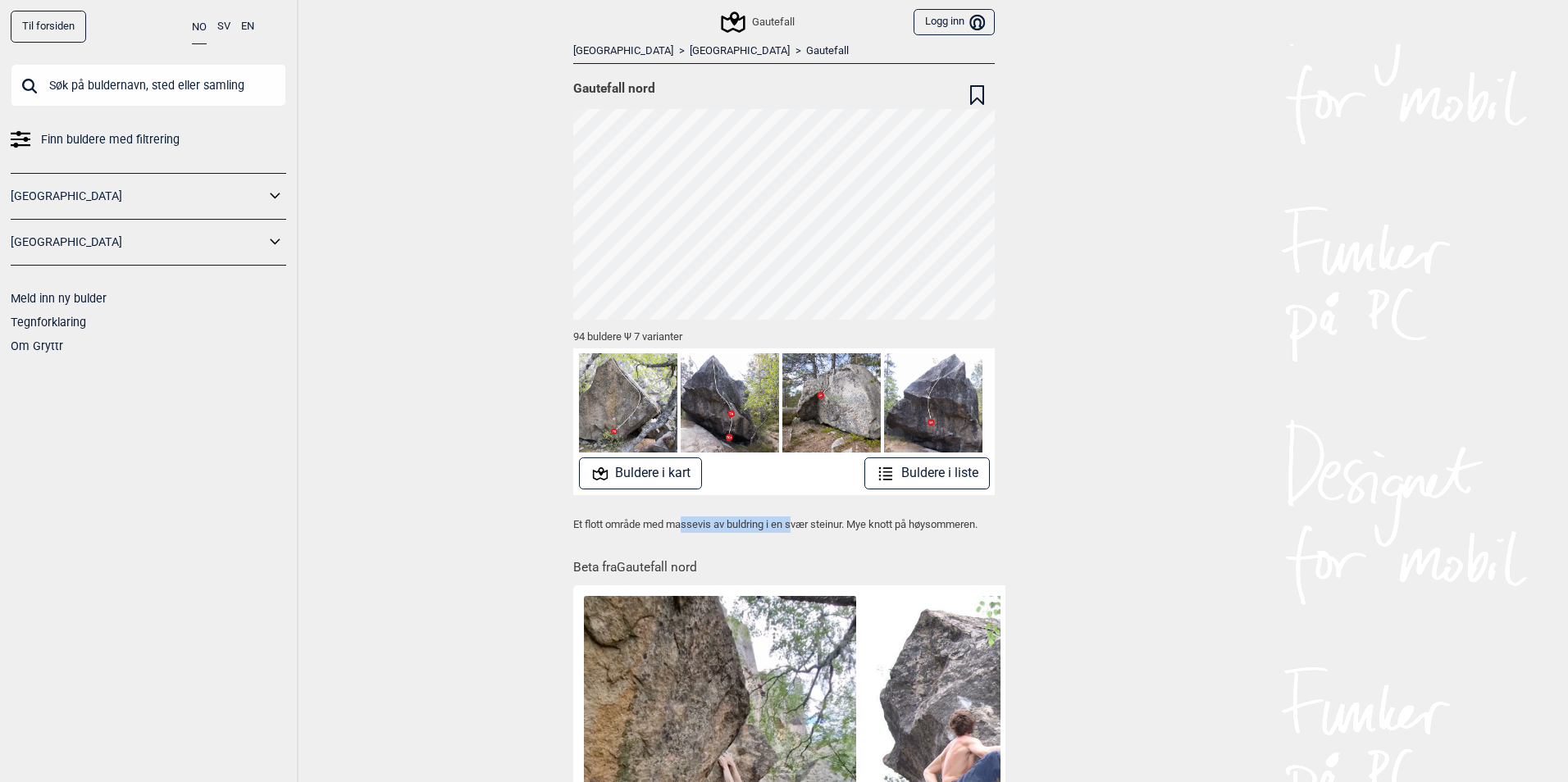
drag, startPoint x: 682, startPoint y: 523, endPoint x: 791, endPoint y: 532, distance: 109.4
click at [791, 532] on p "Et flott område med massevis av buldring i en svær steinur. Mye knott på høysom…" at bounding box center [784, 525] width 421 height 17
drag, startPoint x: 791, startPoint y: 532, endPoint x: 905, endPoint y: 532, distance: 114.0
click at [896, 532] on p "Et flott område med massevis av buldring i en svær steinur. Mye knott på høysom…" at bounding box center [784, 525] width 421 height 17
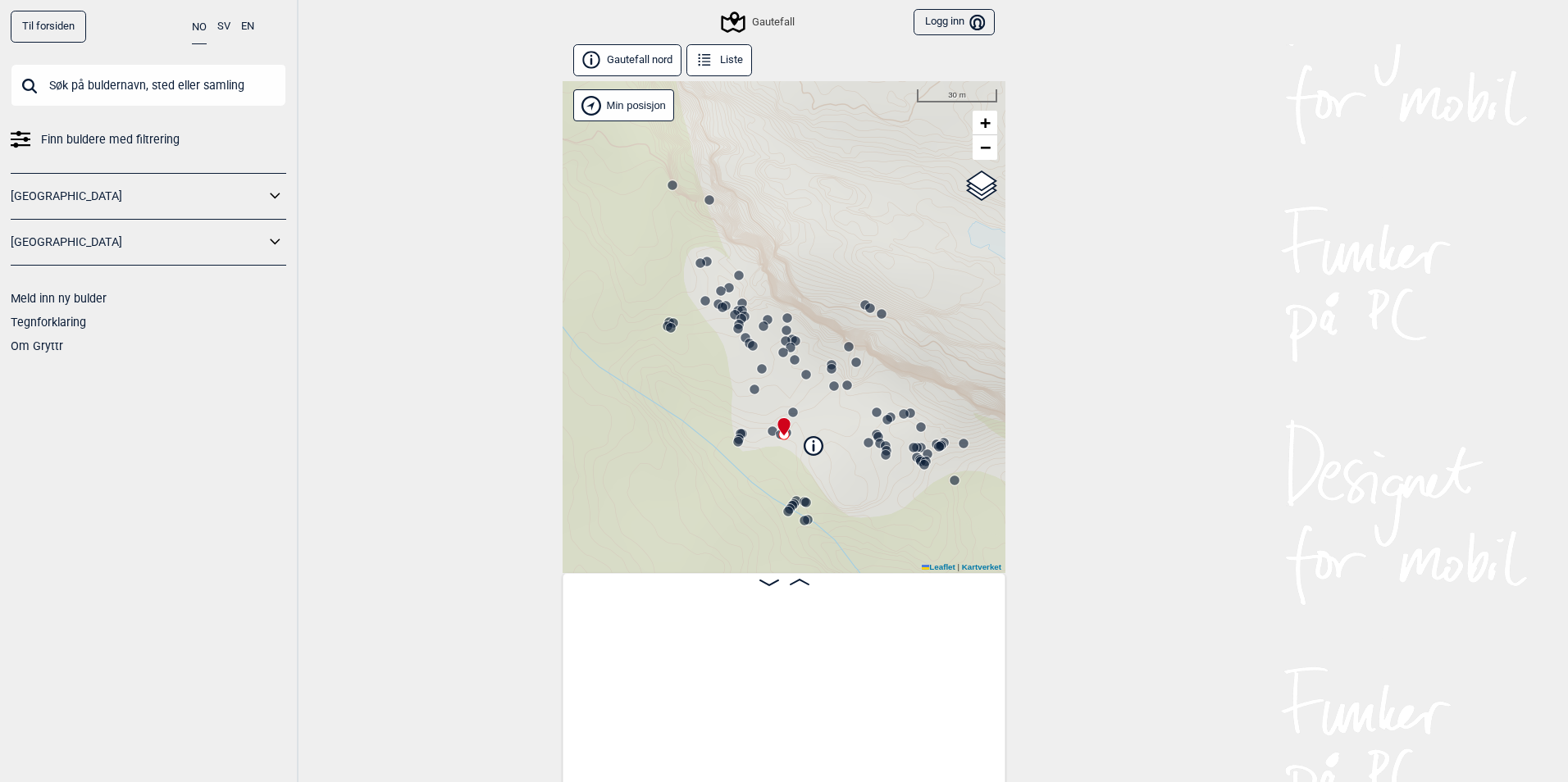
scroll to position [0, 3881]
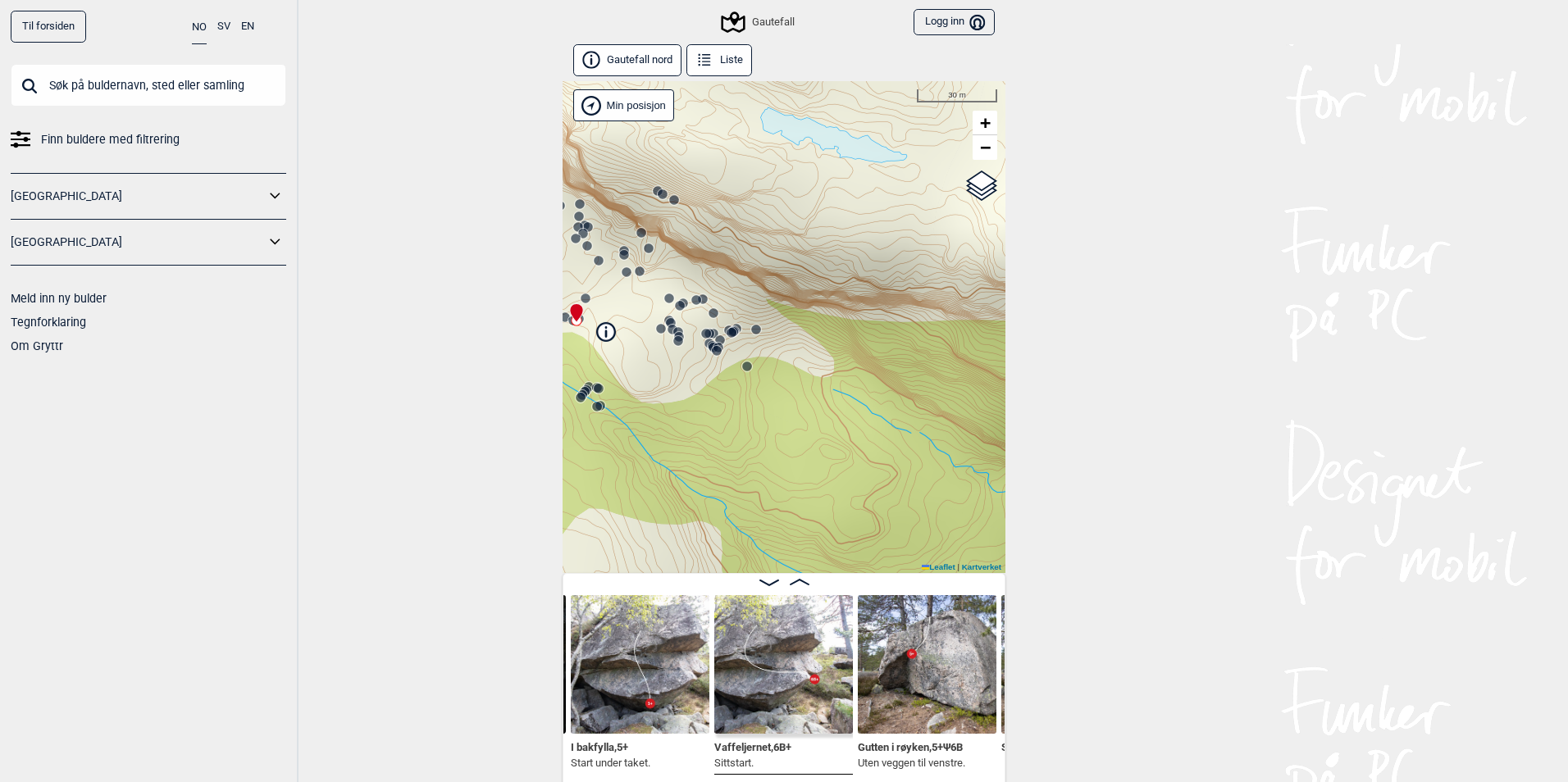
drag, startPoint x: 910, startPoint y: 522, endPoint x: 766, endPoint y: 410, distance: 182.4
click at [766, 410] on div "Gautefall" at bounding box center [784, 328] width 443 height 492
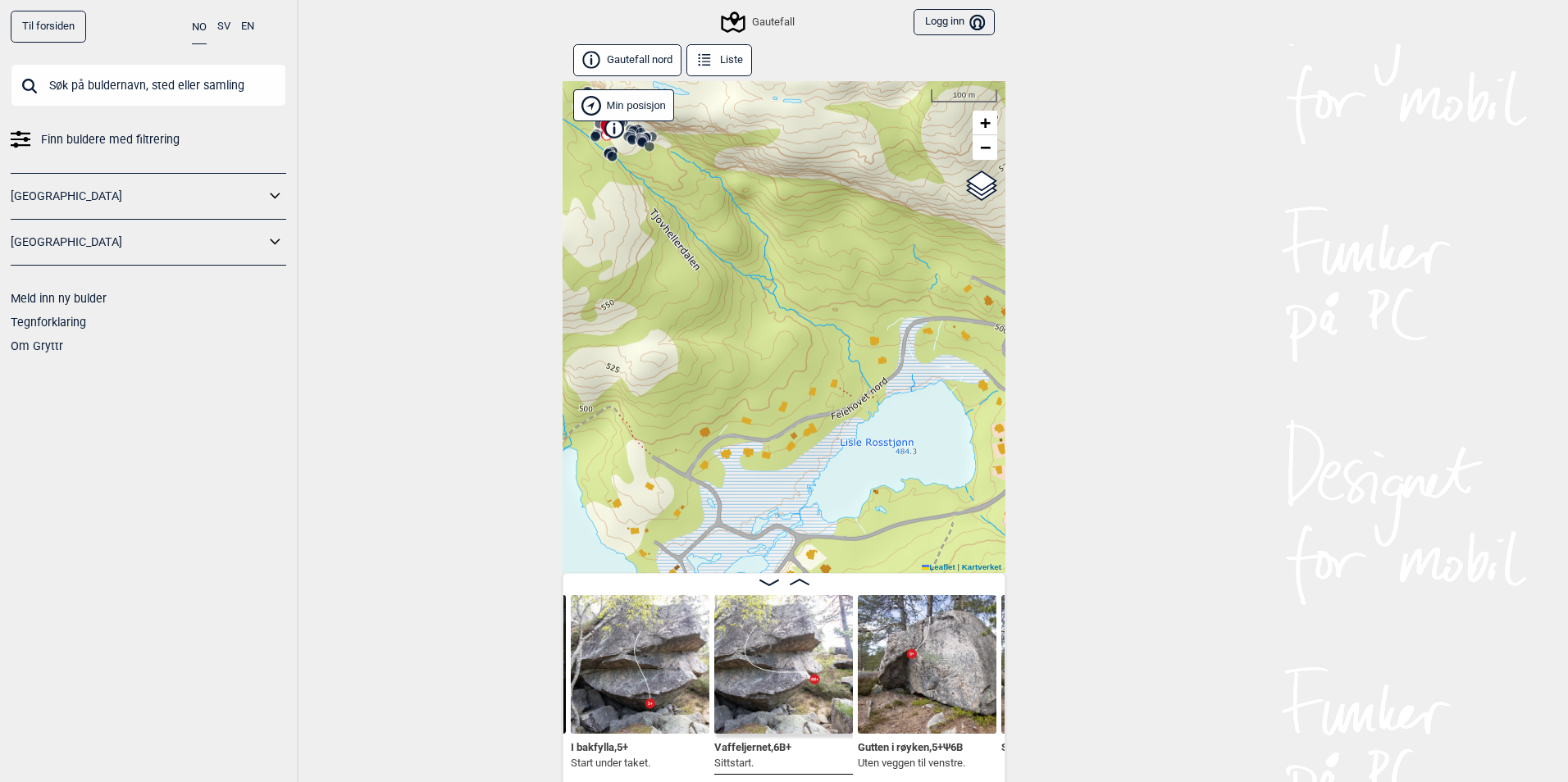
drag, startPoint x: 683, startPoint y: 441, endPoint x: 637, endPoint y: 242, distance: 204.2
click at [637, 242] on div "Gautefall" at bounding box center [784, 328] width 443 height 492
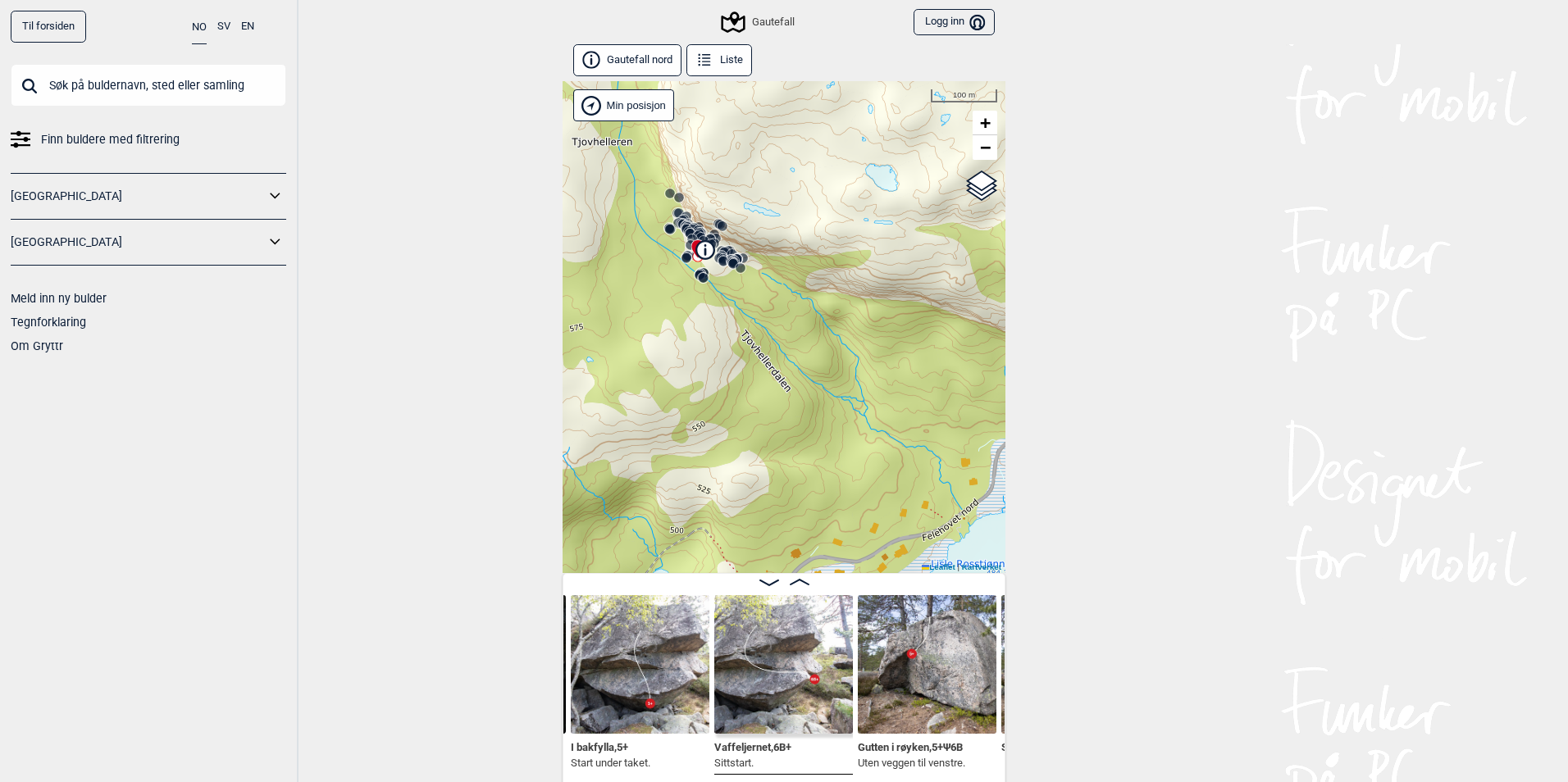
drag, startPoint x: 686, startPoint y: 276, endPoint x: 777, endPoint y: 397, distance: 151.4
click at [777, 397] on div "Gautefall" at bounding box center [784, 328] width 443 height 492
click at [940, 200] on span "OpenStreetMap" at bounding box center [958, 198] width 60 height 10
click at [929, 200] on input "OpenStreetMap" at bounding box center [923, 197] width 11 height 11
radio input "true"
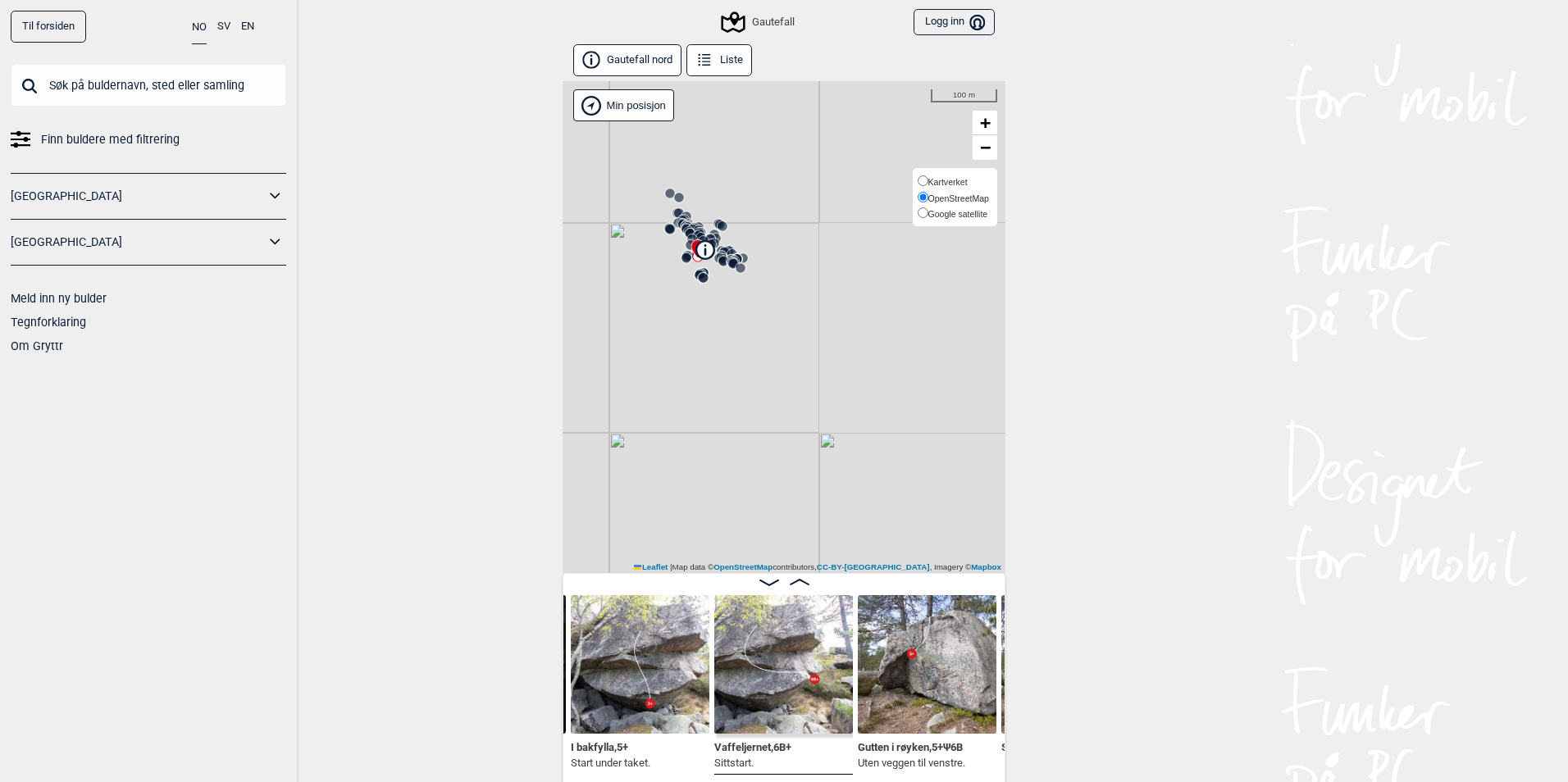
click at [950, 215] on span "Google satellite" at bounding box center [958, 214] width 60 height 10
click at [929, 215] on input "Google satellite" at bounding box center [923, 213] width 11 height 11
radio input "true"
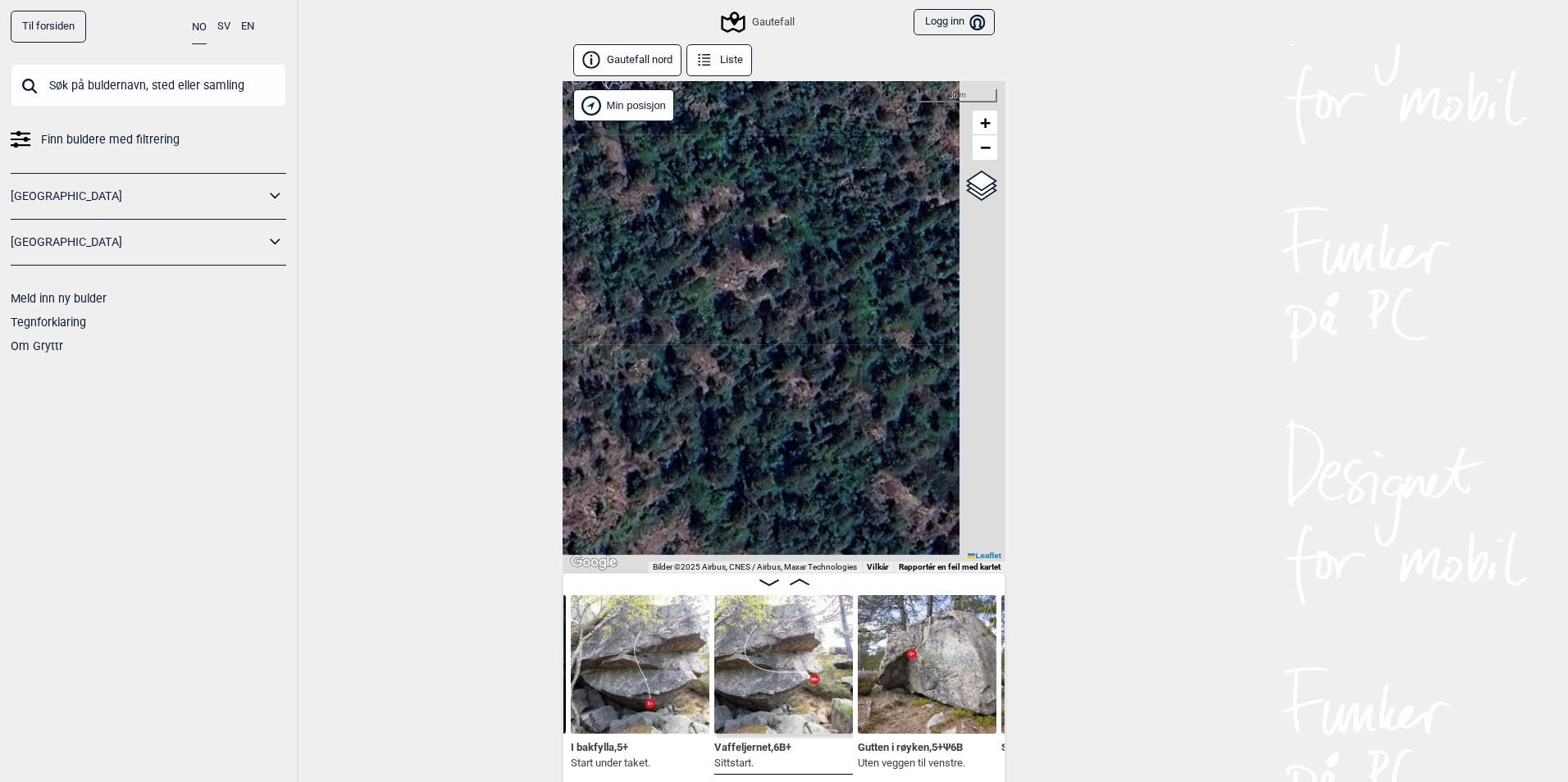
drag, startPoint x: 880, startPoint y: 398, endPoint x: 638, endPoint y: 251, distance: 283.1
click at [638, 251] on div "Gautefall" at bounding box center [784, 328] width 443 height 492
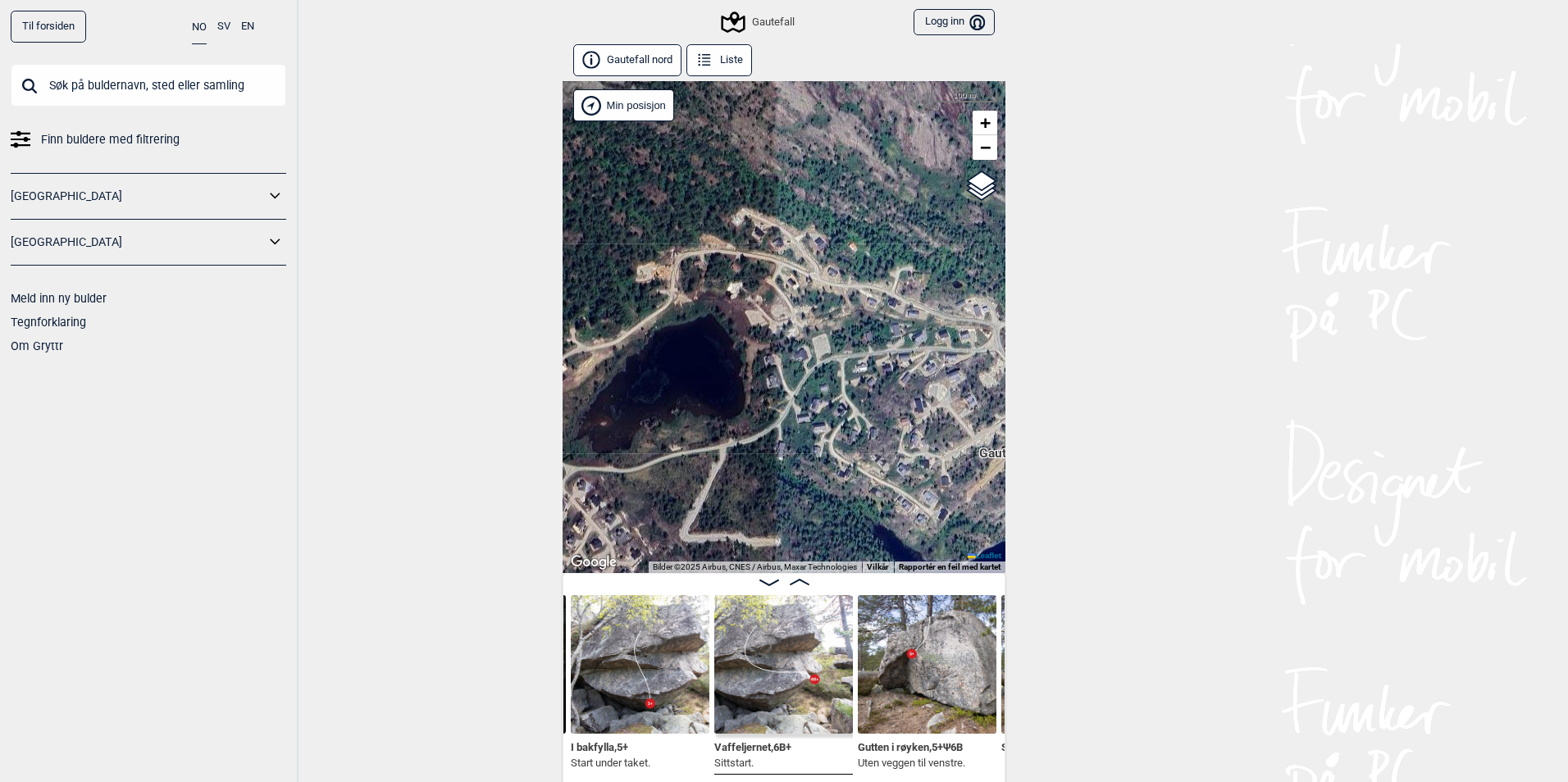
drag, startPoint x: 793, startPoint y: 333, endPoint x: 689, endPoint y: 211, distance: 160.3
click at [689, 203] on div "Gautefall" at bounding box center [784, 328] width 443 height 492
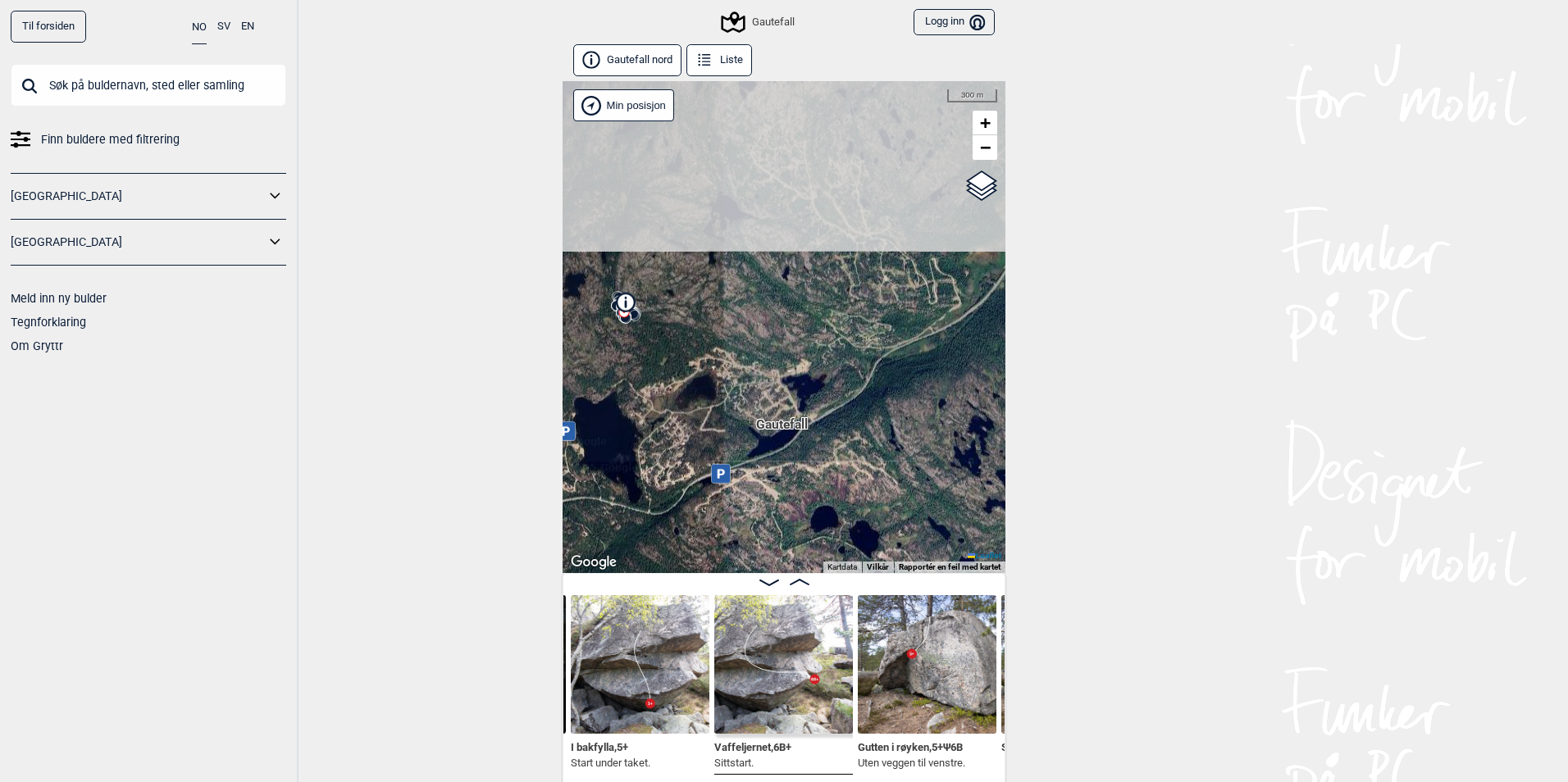
drag, startPoint x: 707, startPoint y: 227, endPoint x: 699, endPoint y: 342, distance: 115.3
click at [699, 342] on div "Gautefall" at bounding box center [784, 328] width 443 height 492
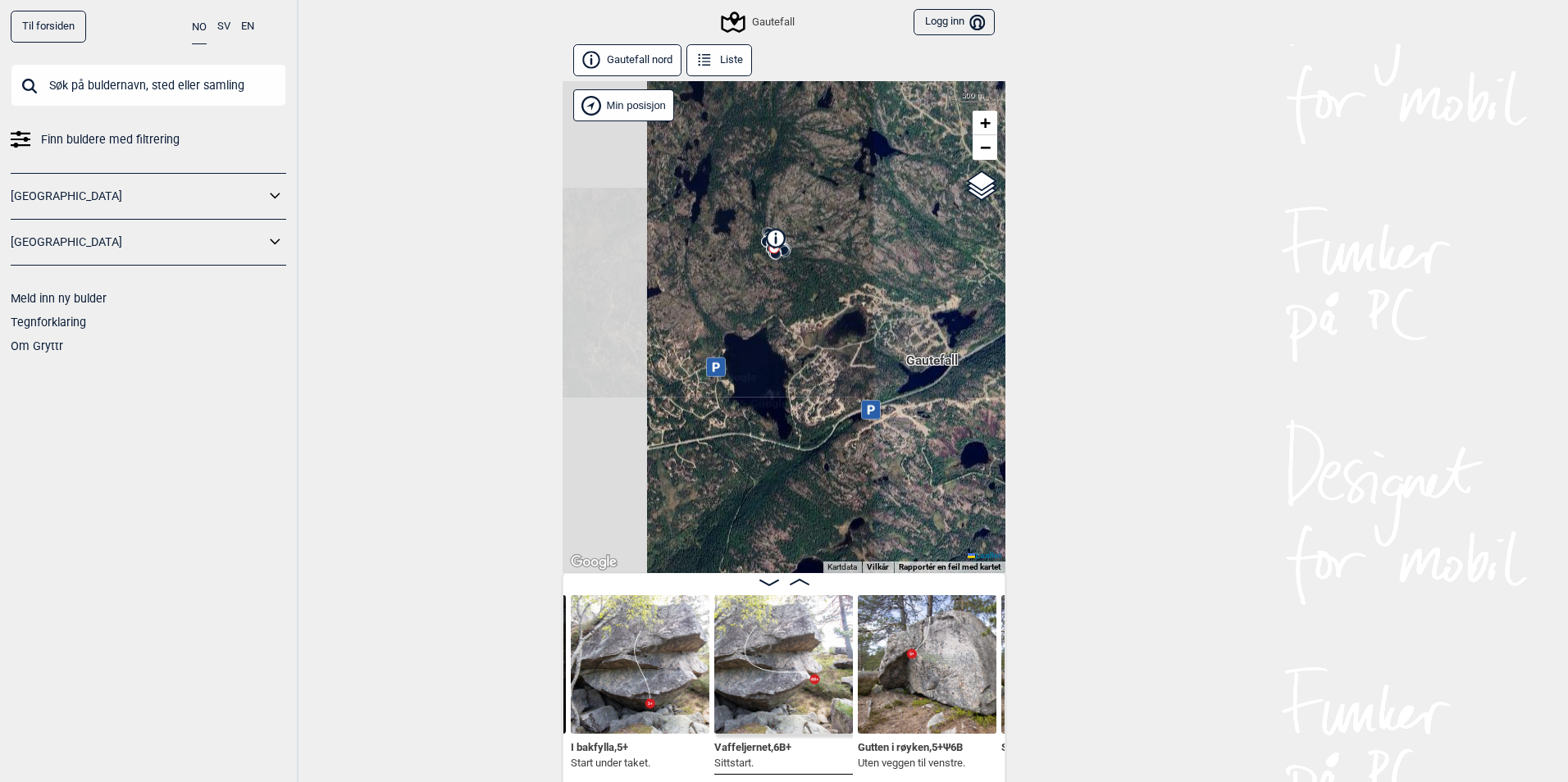
drag, startPoint x: 650, startPoint y: 433, endPoint x: 783, endPoint y: 384, distance: 141.7
click at [783, 384] on div "Gautefall" at bounding box center [784, 328] width 443 height 492
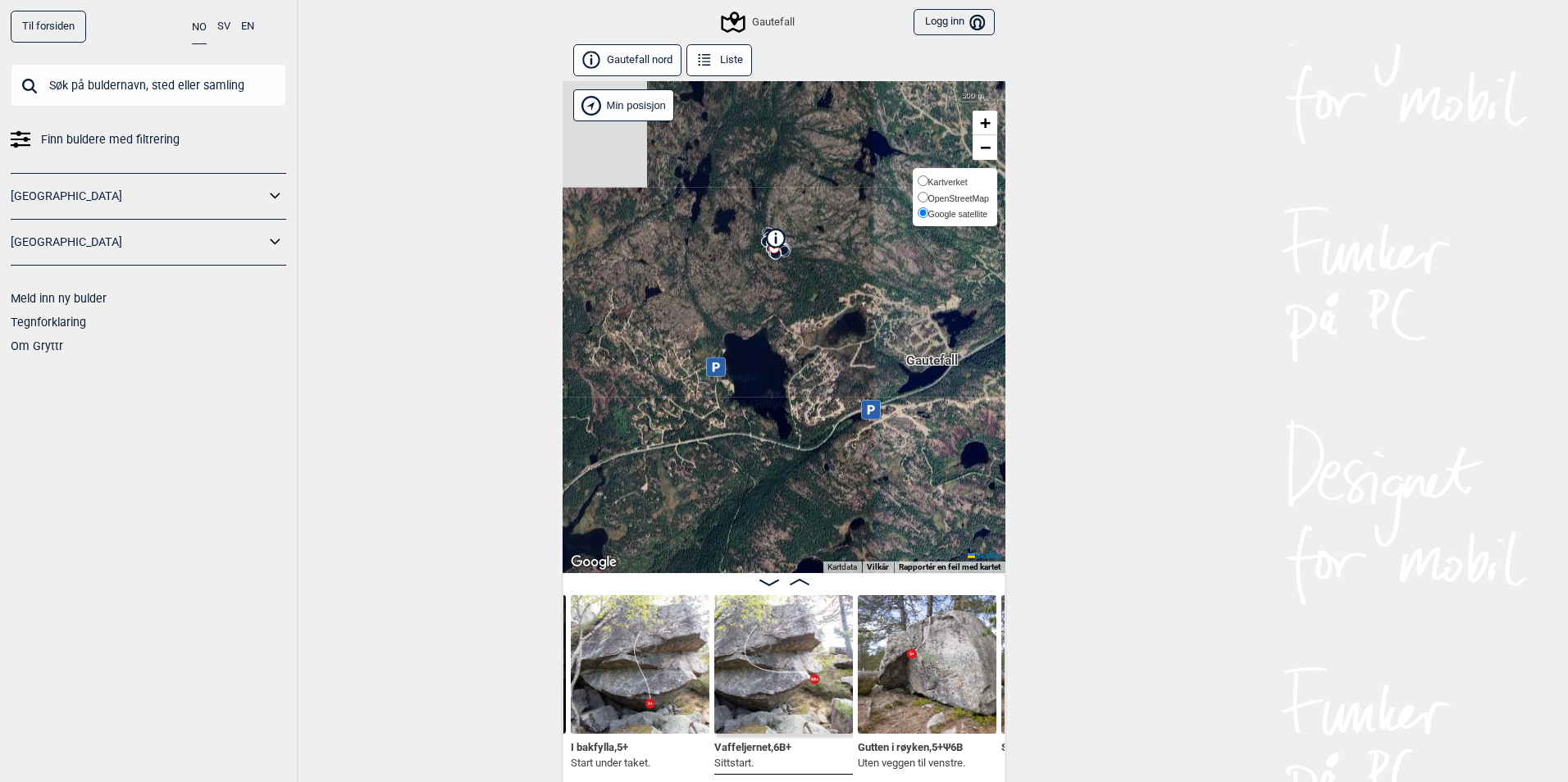
click at [949, 180] on span "Kartverket" at bounding box center [948, 181] width 39 height 10
click at [929, 180] on input "Kartverket" at bounding box center [923, 180] width 11 height 11
radio input "true"
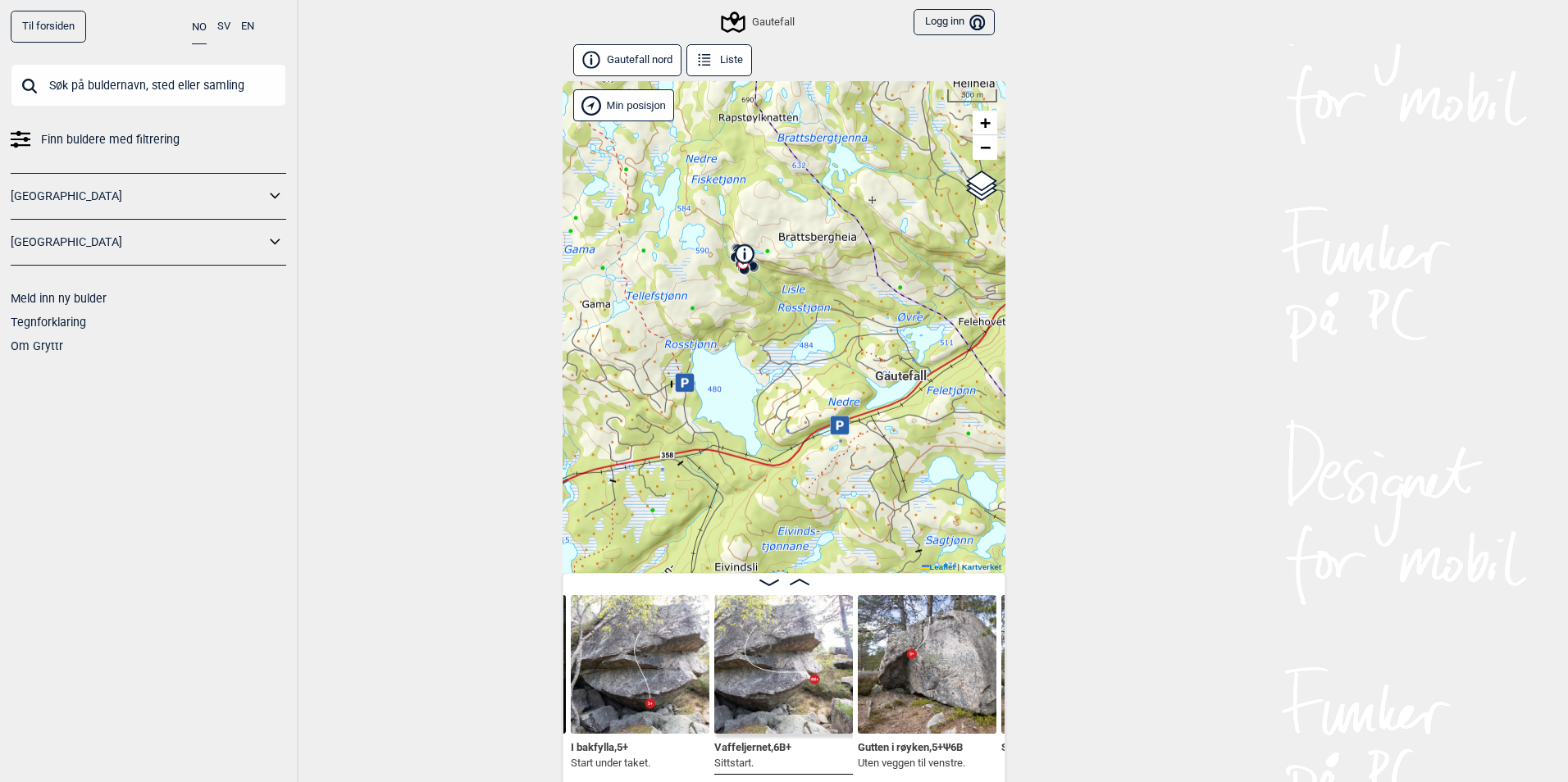
drag, startPoint x: 860, startPoint y: 273, endPoint x: 866, endPoint y: 387, distance: 114.2
click at [866, 387] on div "Gautefall" at bounding box center [784, 328] width 443 height 492
click at [274, 196] on icon at bounding box center [274, 195] width 10 height 6
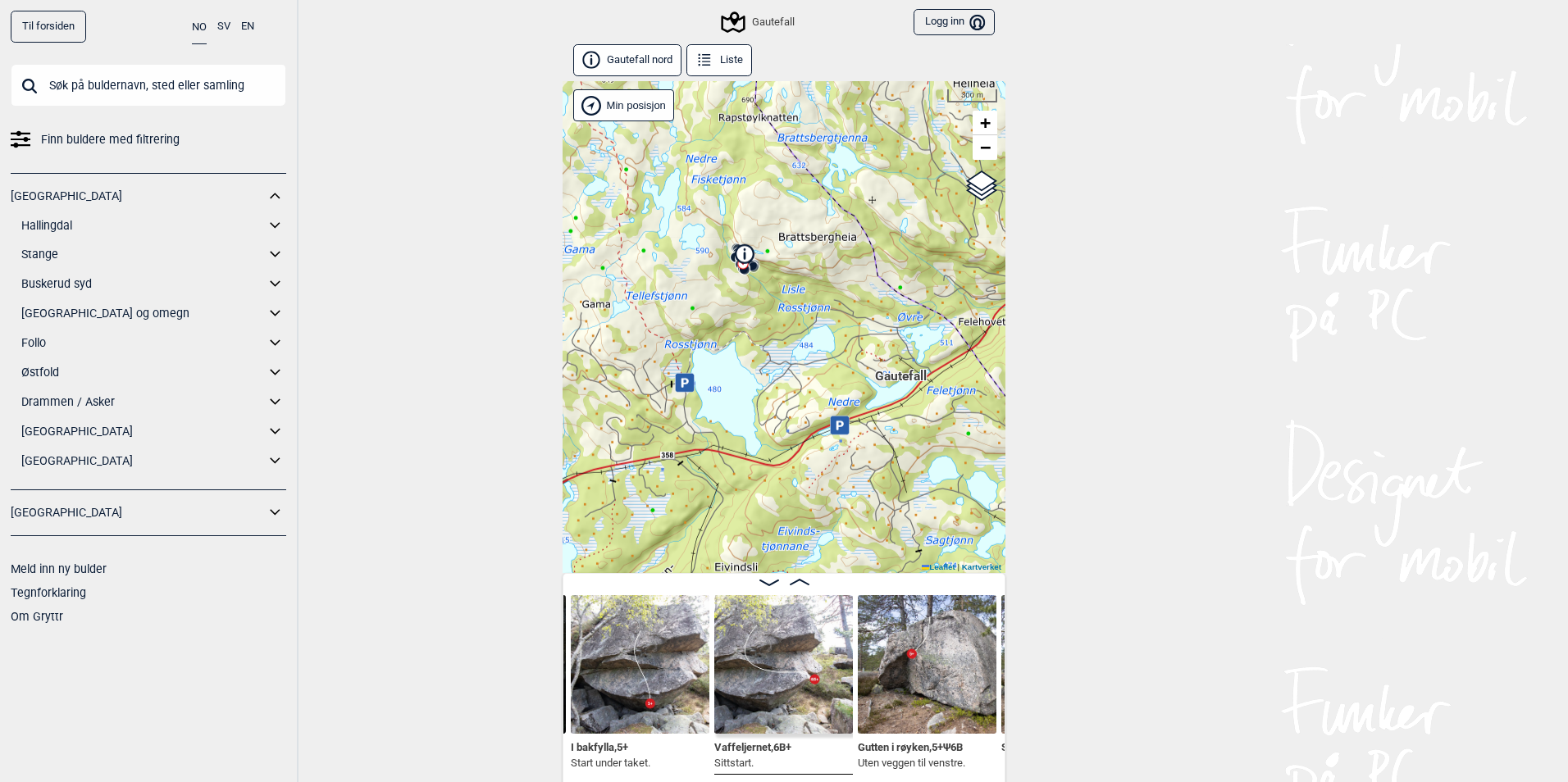
click at [261, 457] on link "[GEOGRAPHIC_DATA]" at bounding box center [143, 461] width 244 height 24
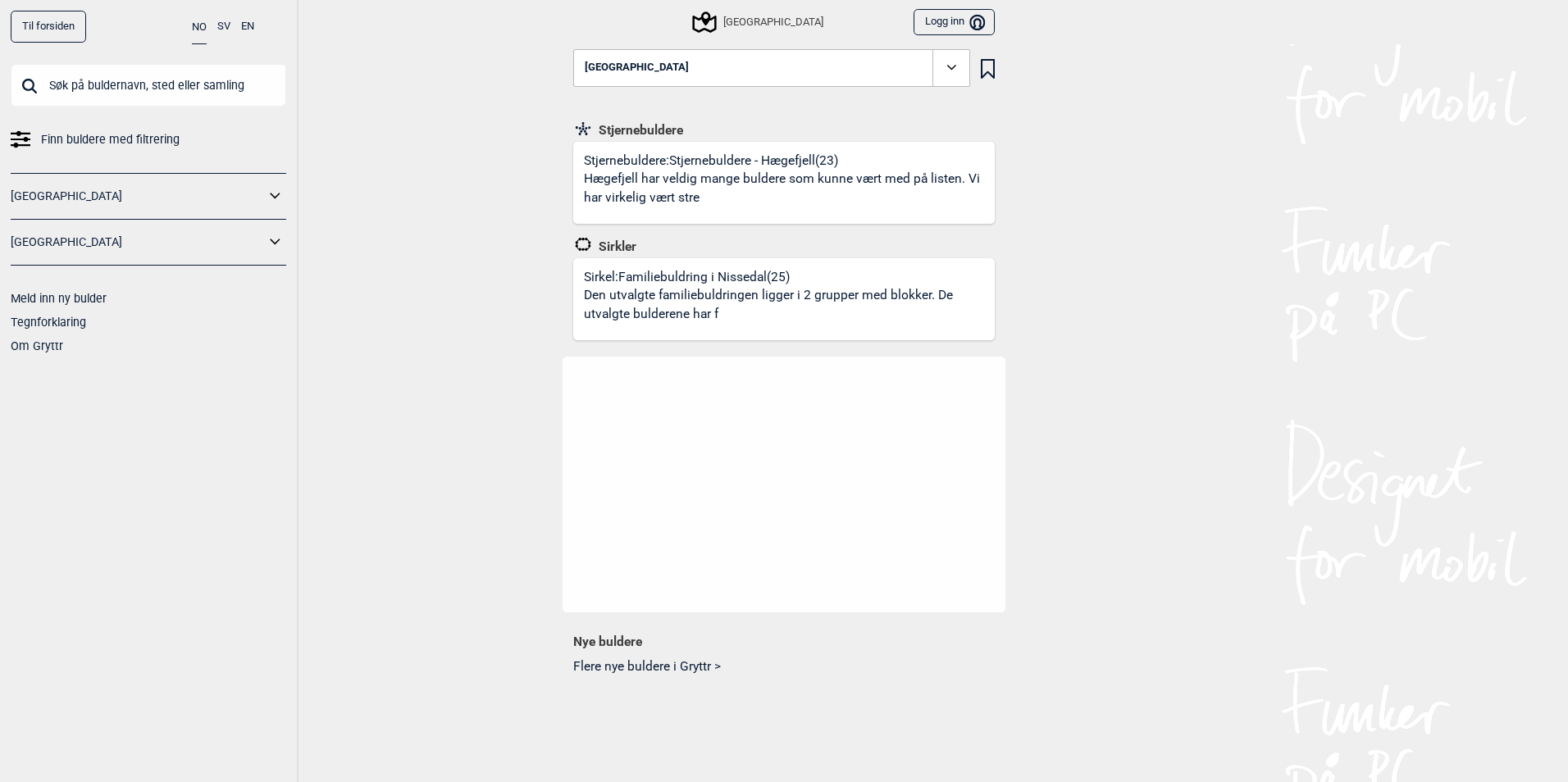
click at [268, 251] on icon at bounding box center [275, 242] width 21 height 24
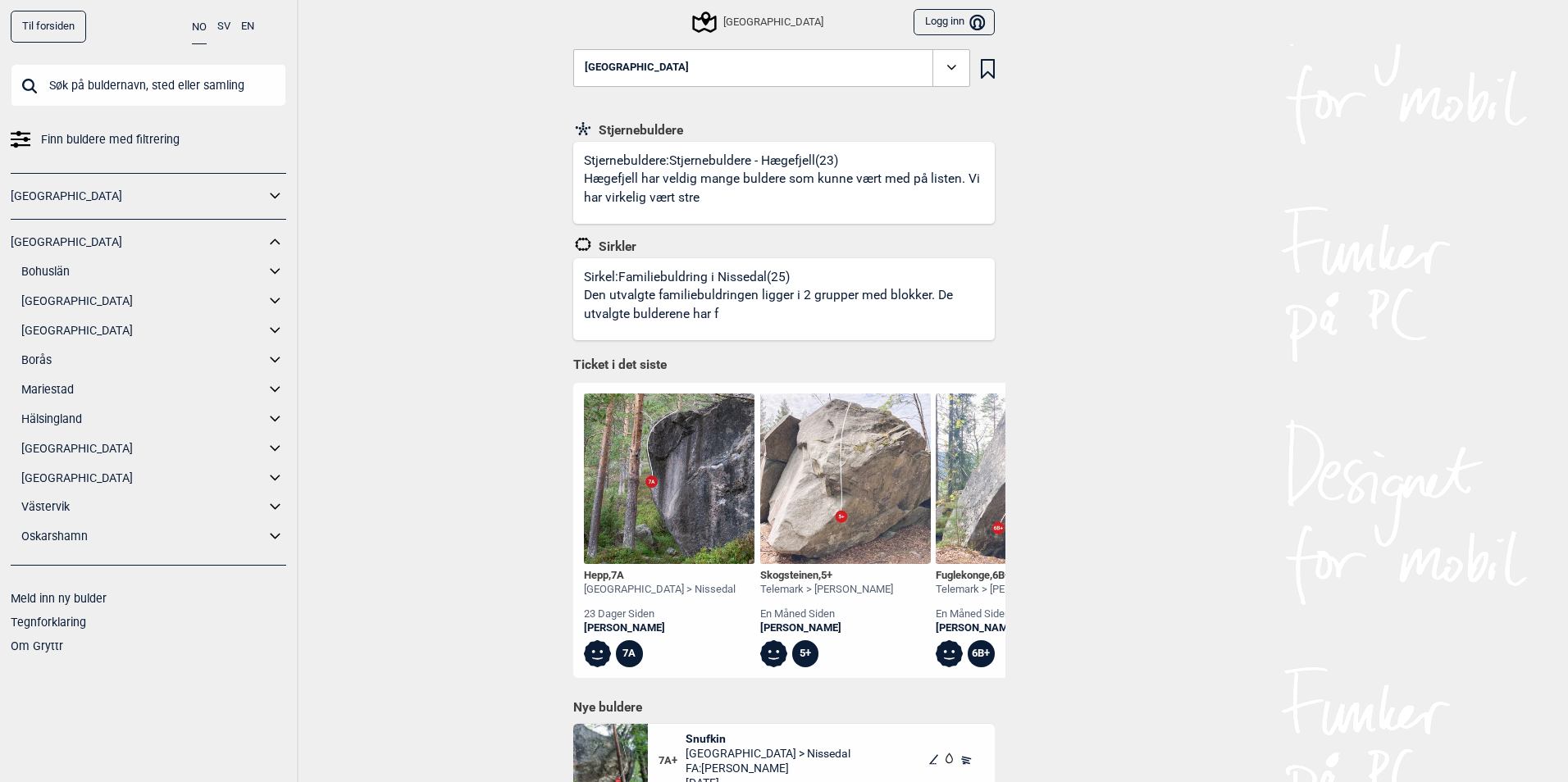
click at [267, 196] on icon at bounding box center [275, 196] width 21 height 24
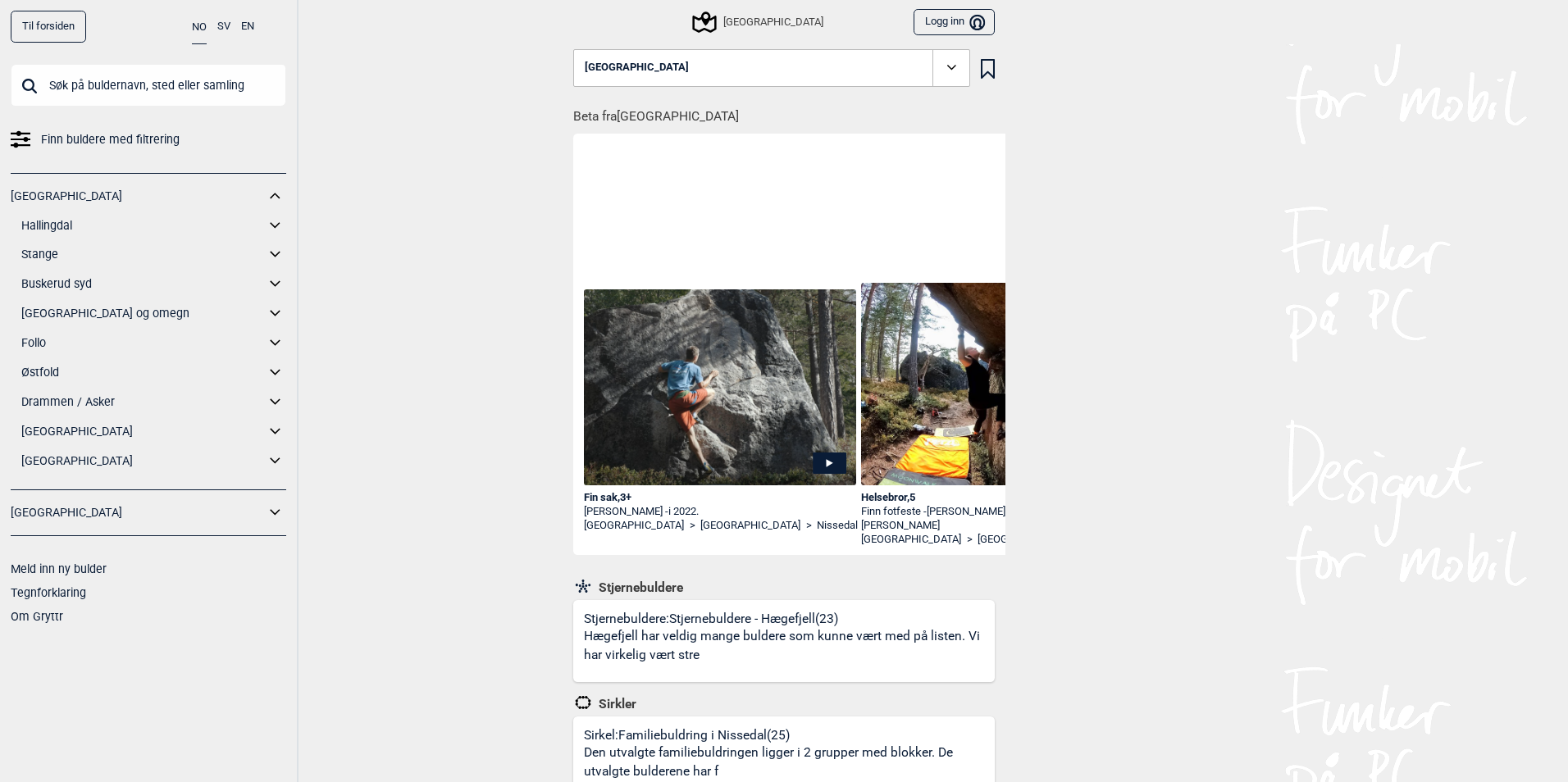
click at [279, 459] on icon at bounding box center [274, 460] width 10 height 6
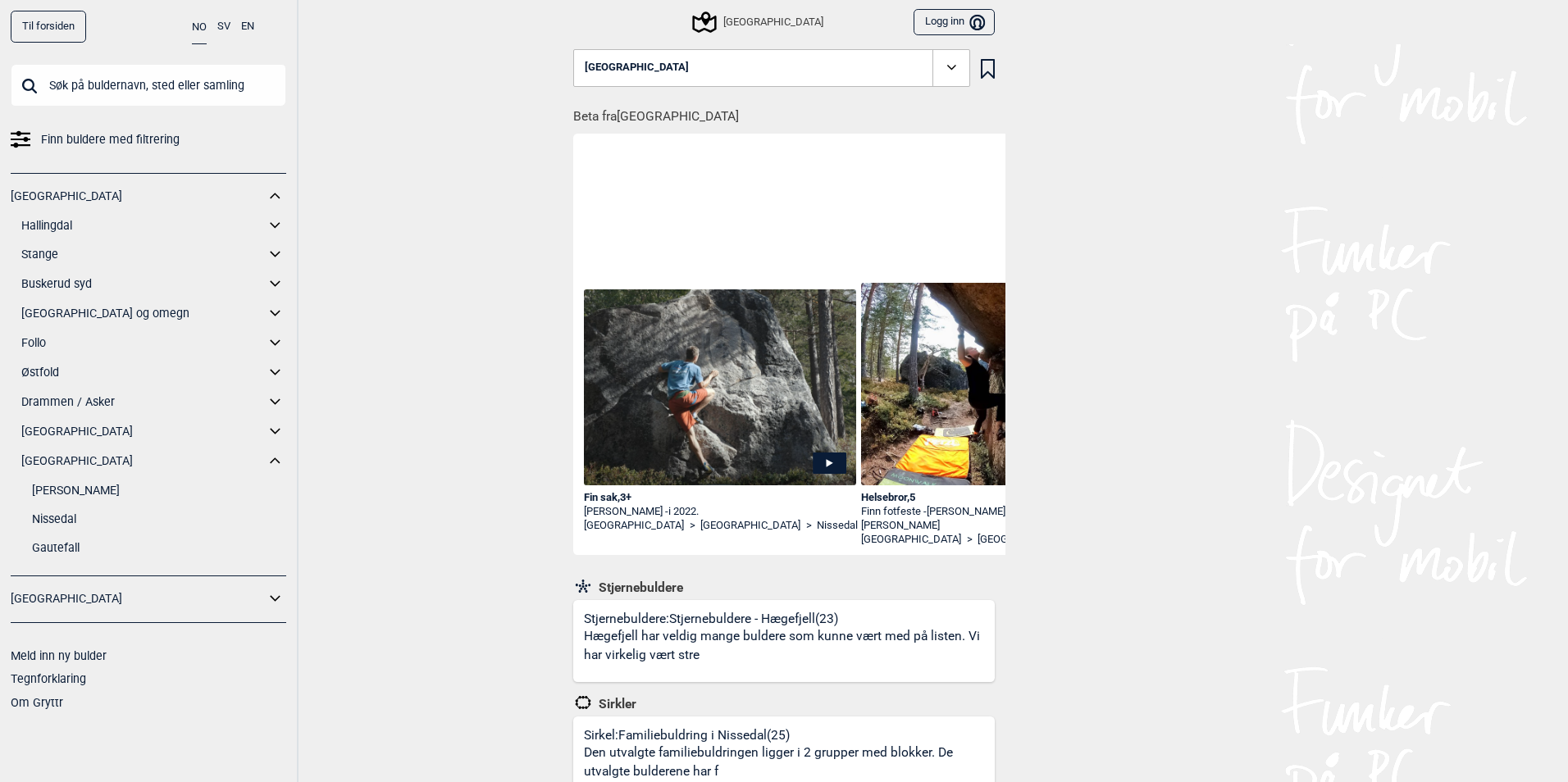
click at [51, 483] on link "[PERSON_NAME]" at bounding box center [159, 490] width 254 height 24
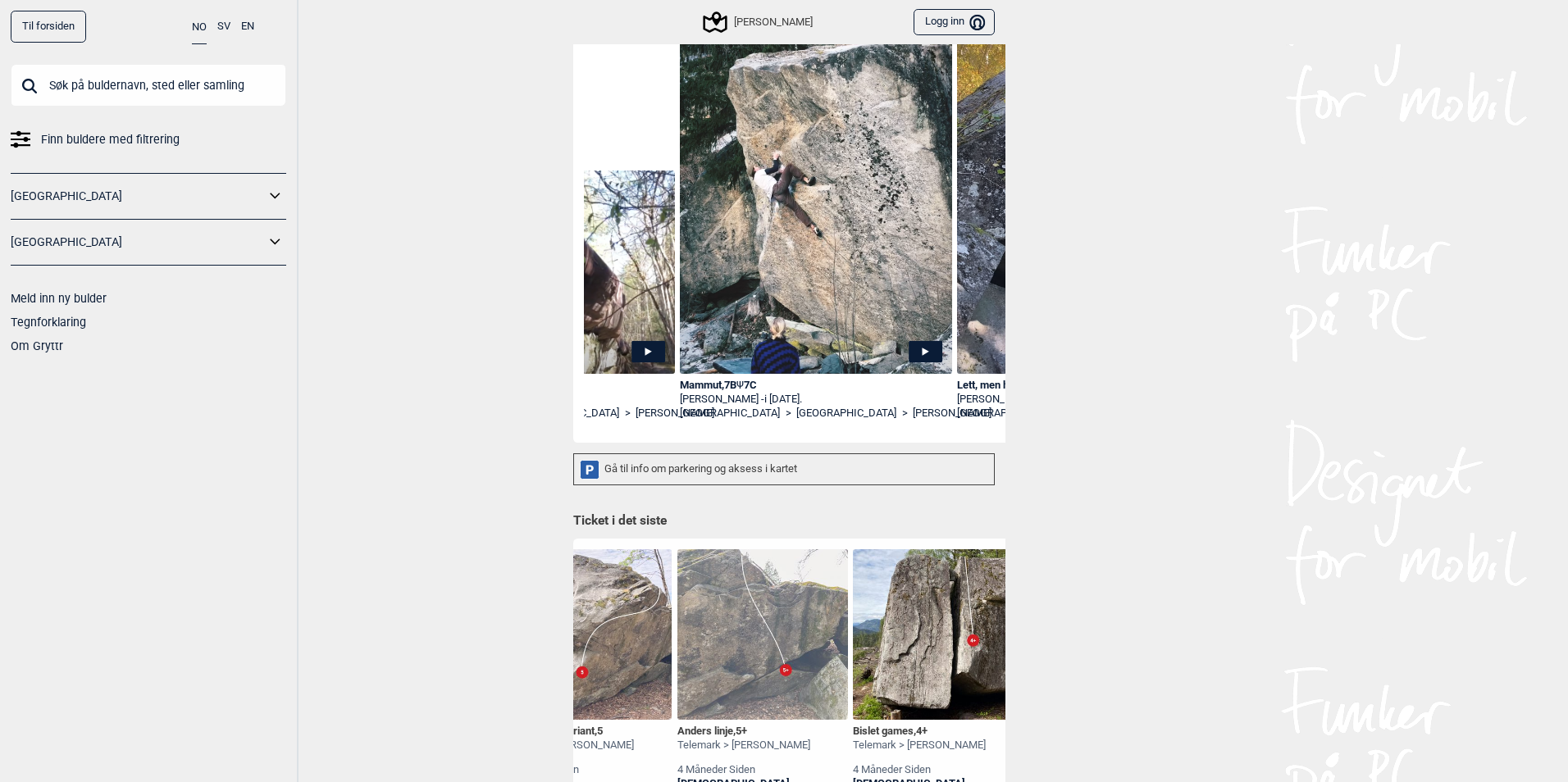
scroll to position [82, 0]
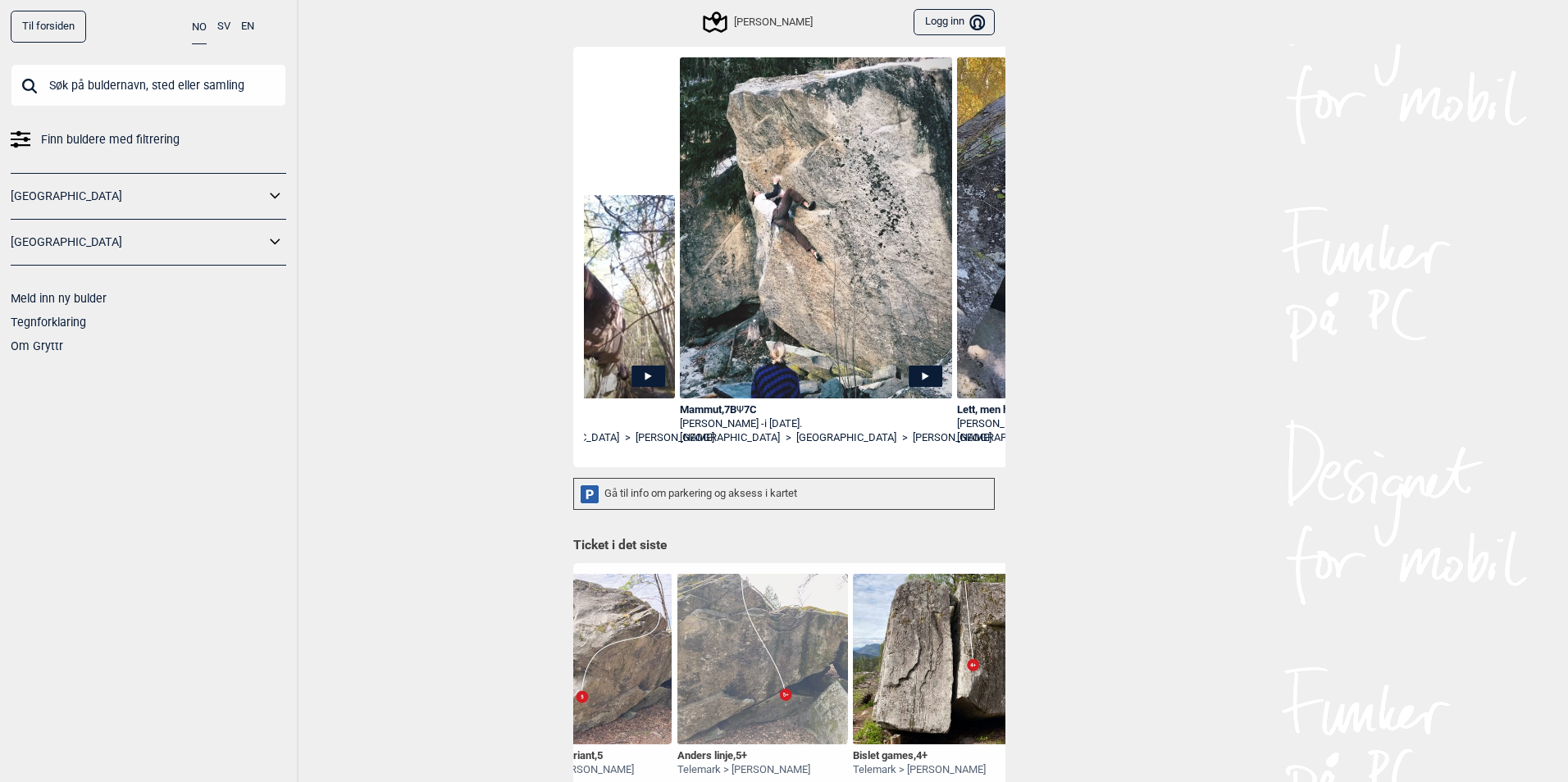
click at [921, 380] on icon at bounding box center [925, 376] width 33 height 21
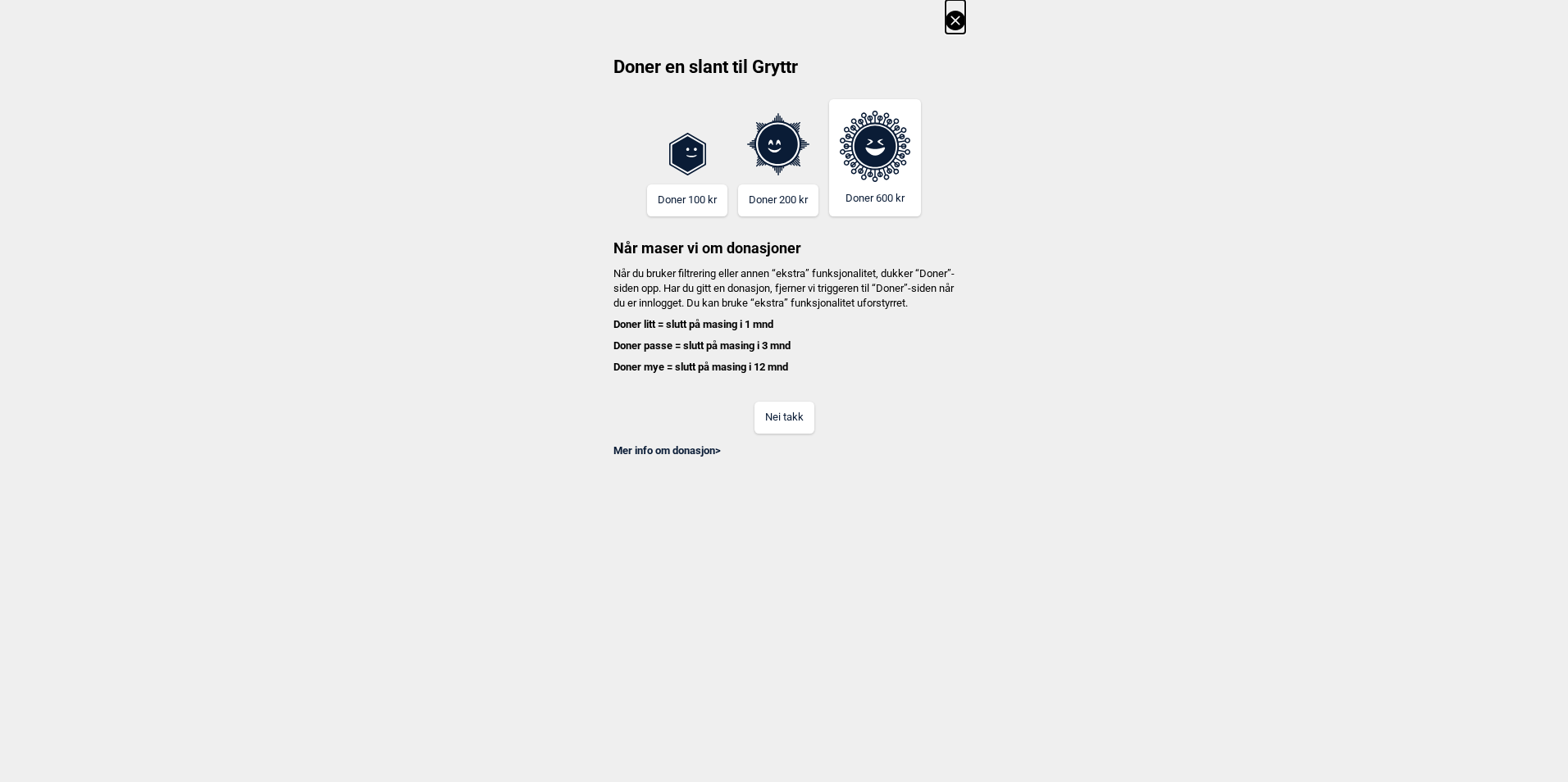
click at [809, 433] on button "Nei takk" at bounding box center [784, 418] width 60 height 32
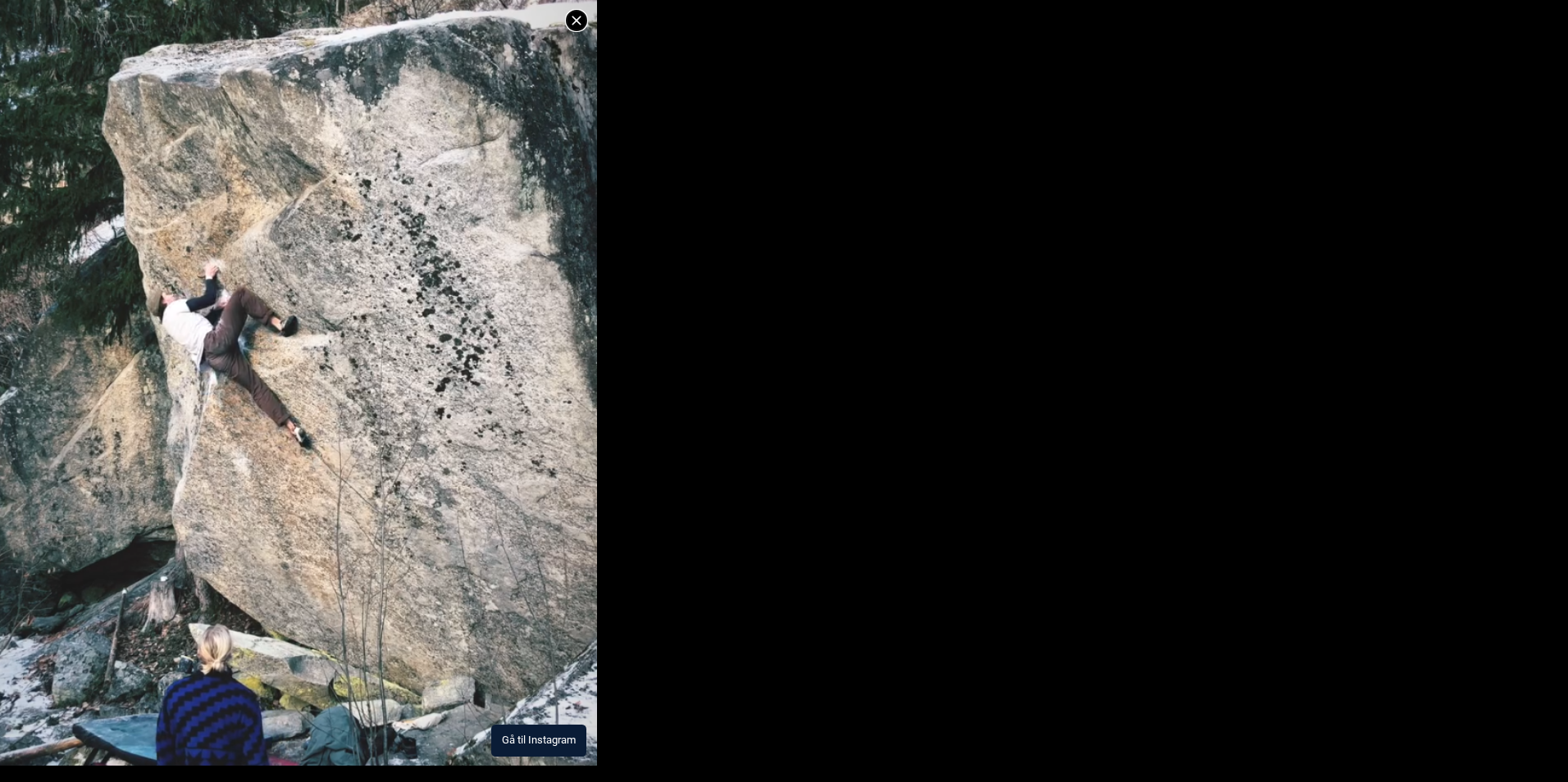
click at [535, 746] on button "Gå til Instagram" at bounding box center [539, 741] width 95 height 32
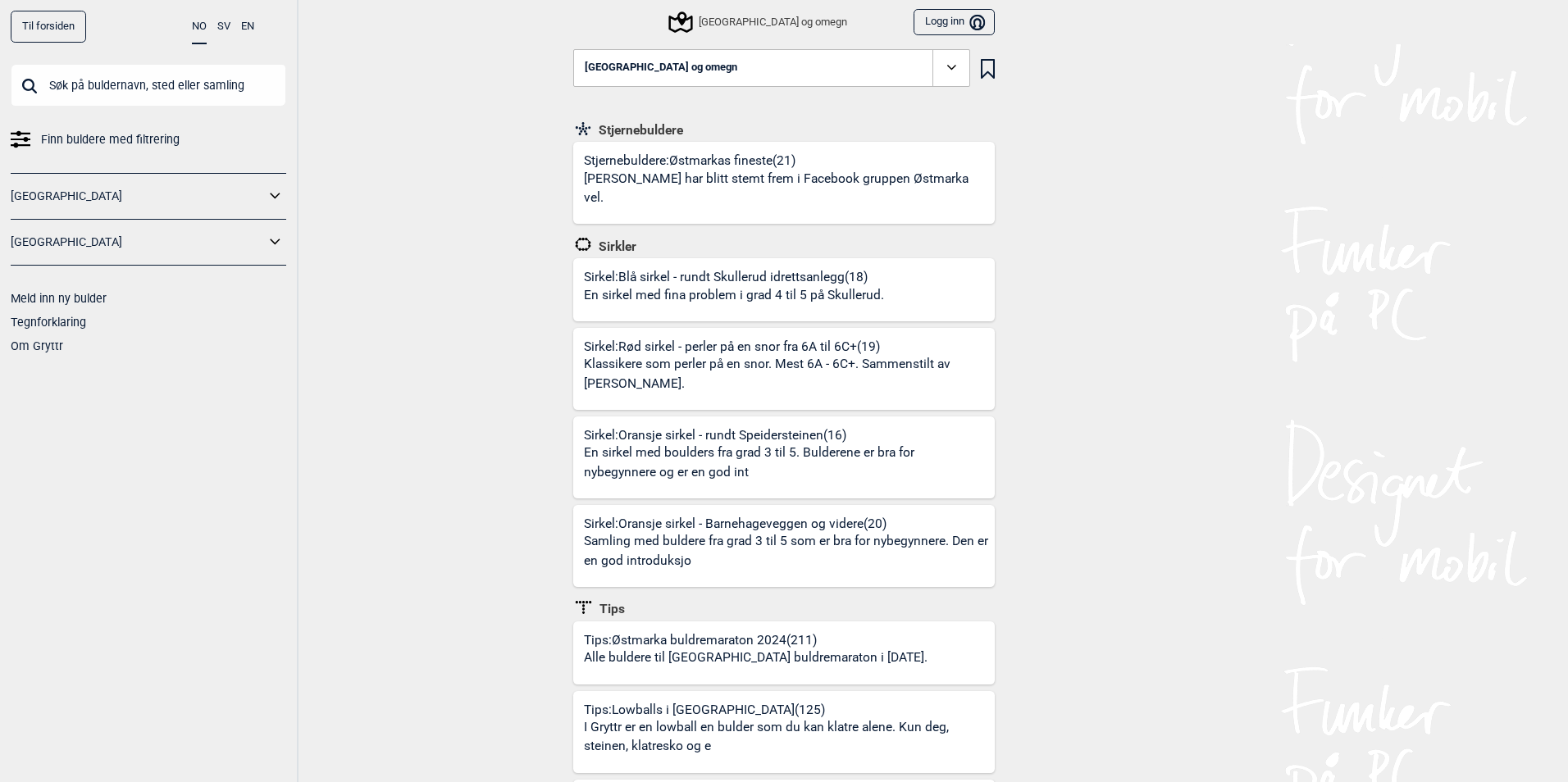
click at [148, 79] on input "text" at bounding box center [148, 85] width 276 height 43
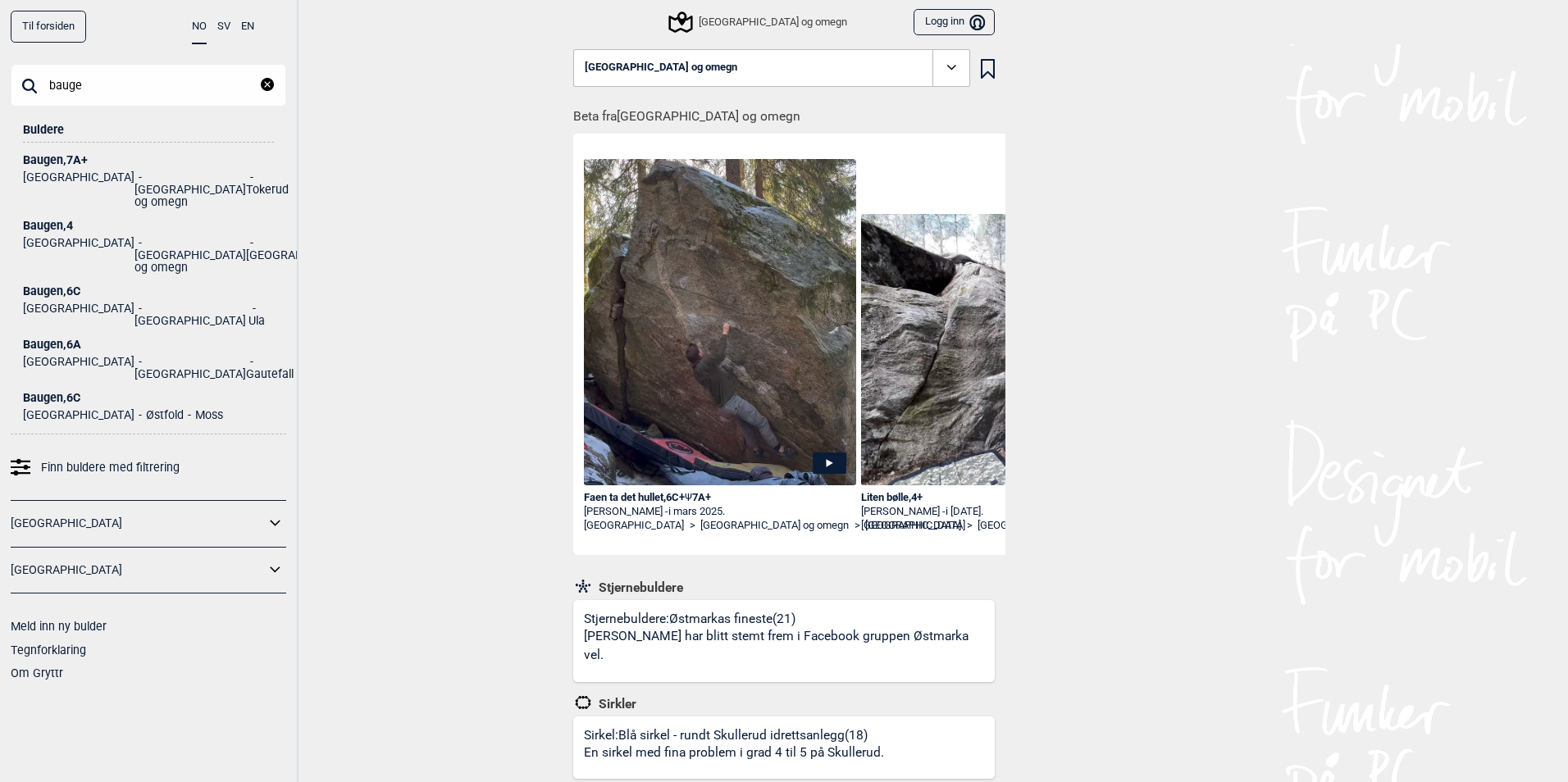
type input "bauge"
click at [58, 339] on div "Baugen , 6A" at bounding box center [148, 345] width 251 height 12
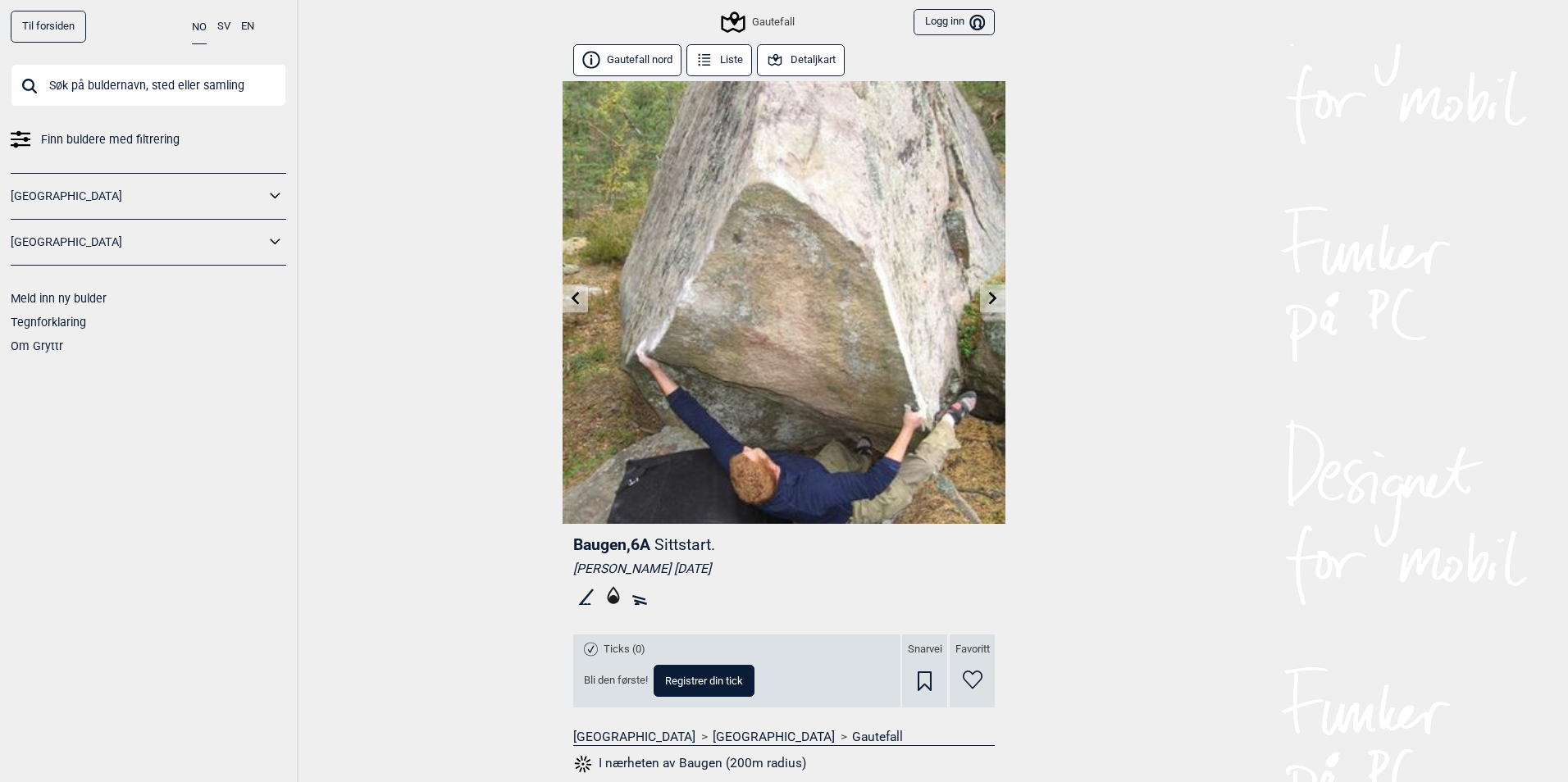
click at [69, 78] on input "text" at bounding box center [148, 85] width 276 height 43
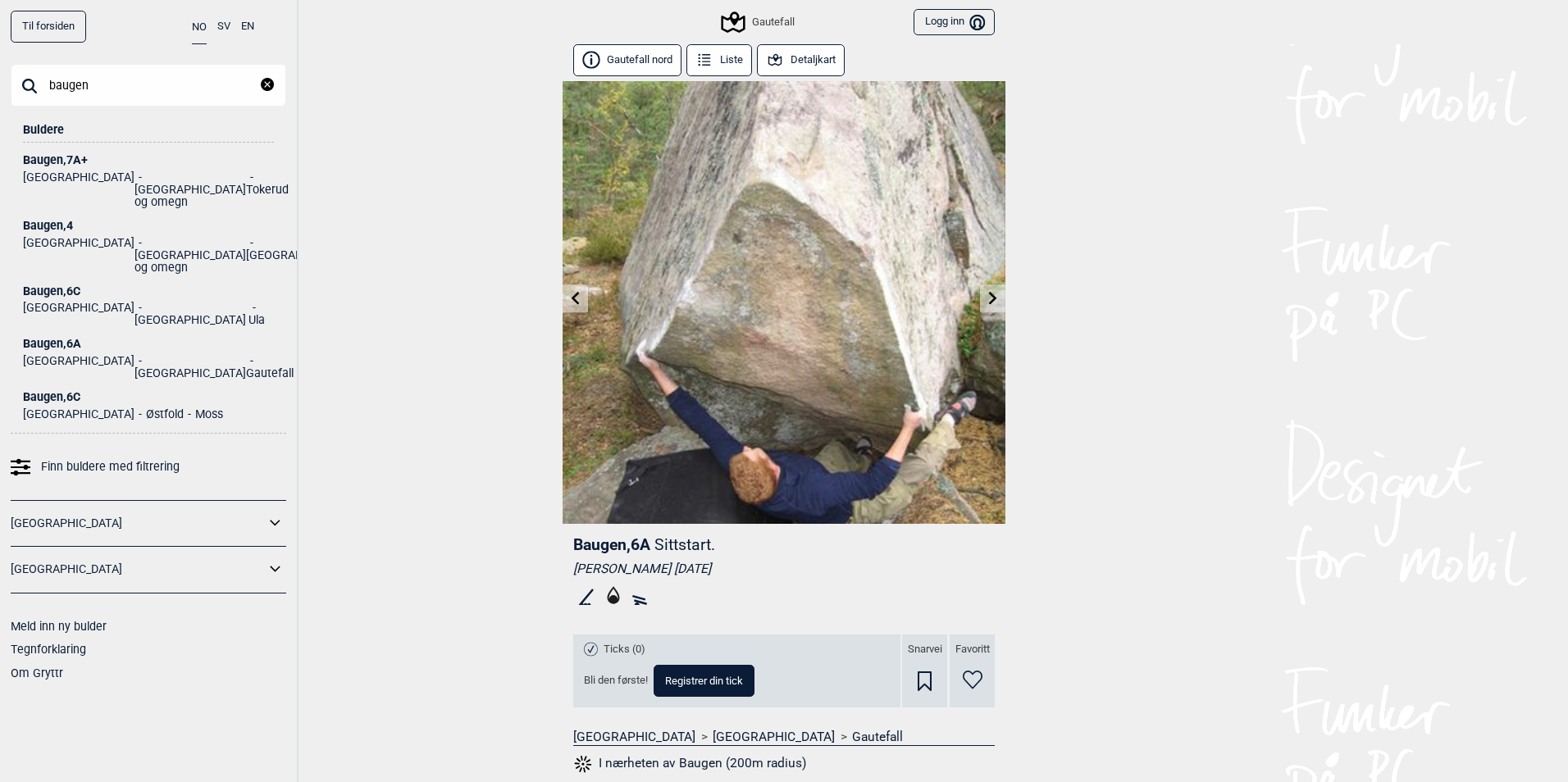
type input "baugen"
click at [71, 391] on div "Baugen , 6C" at bounding box center [148, 398] width 251 height 12
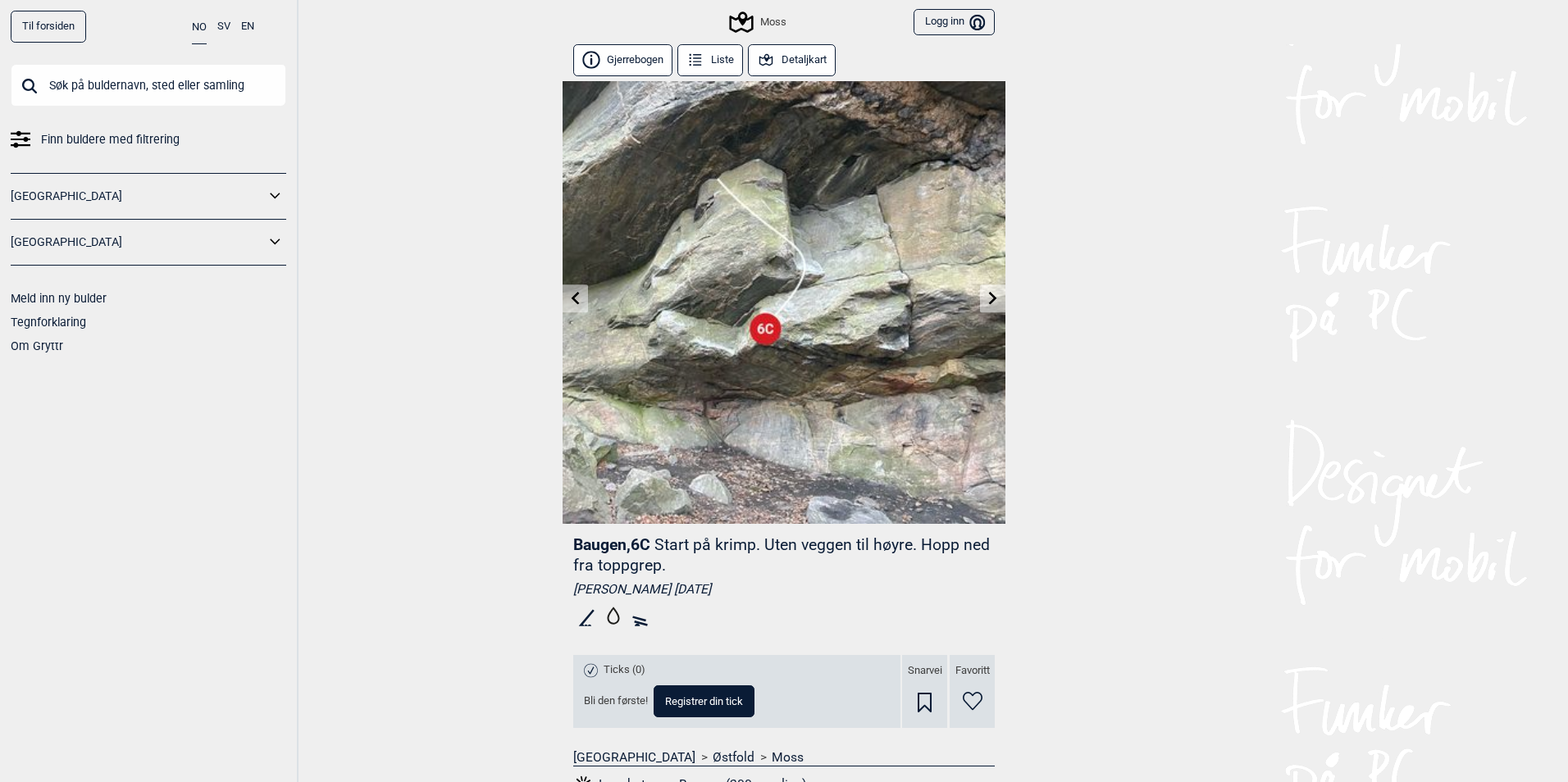
click at [108, 84] on input "text" at bounding box center [148, 85] width 276 height 43
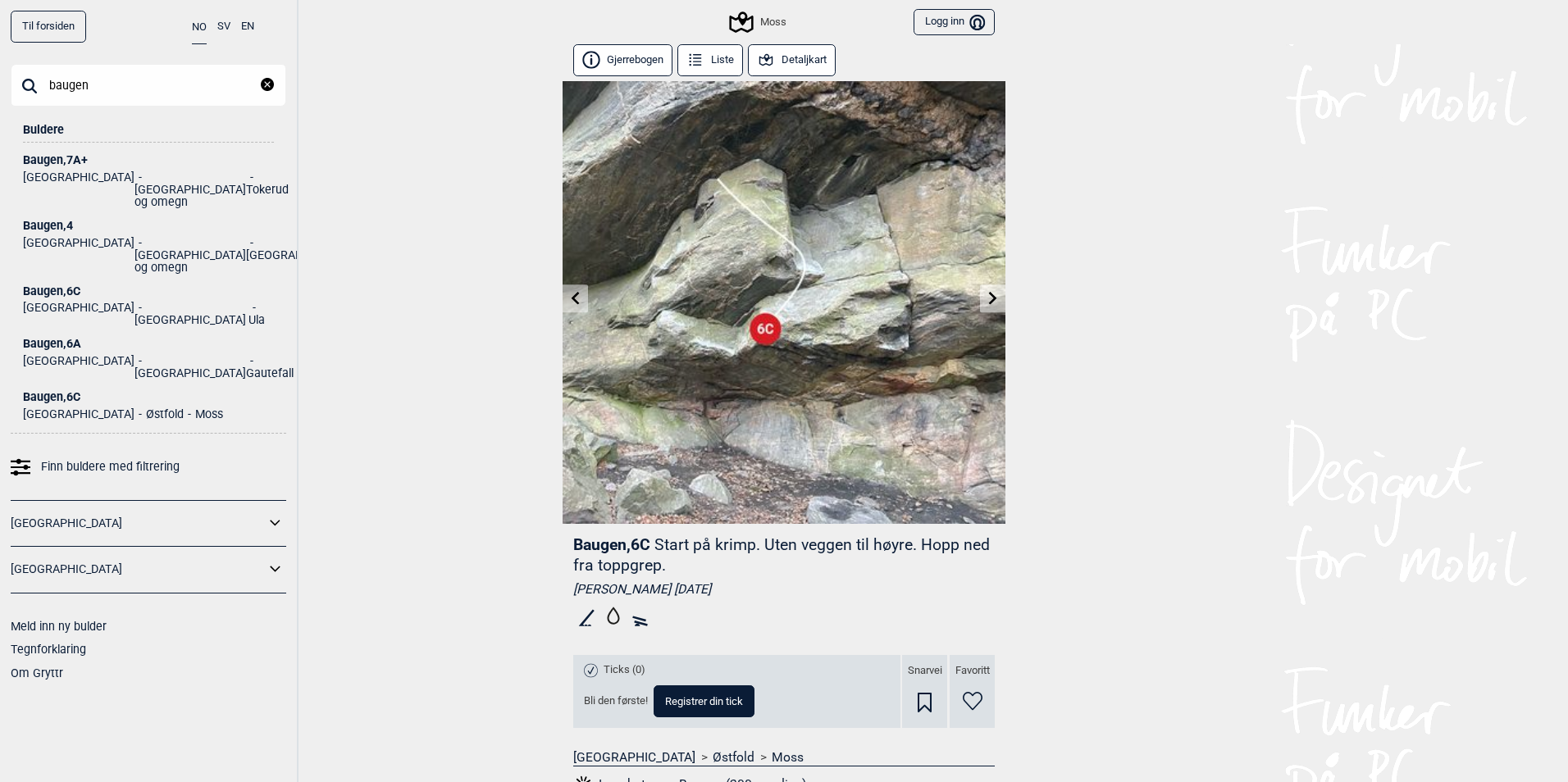
type input "baugen"
click at [135, 302] on li "[GEOGRAPHIC_DATA]" at bounding box center [192, 314] width 114 height 25
click at [58, 285] on div "Baugen , 6C" at bounding box center [148, 292] width 251 height 12
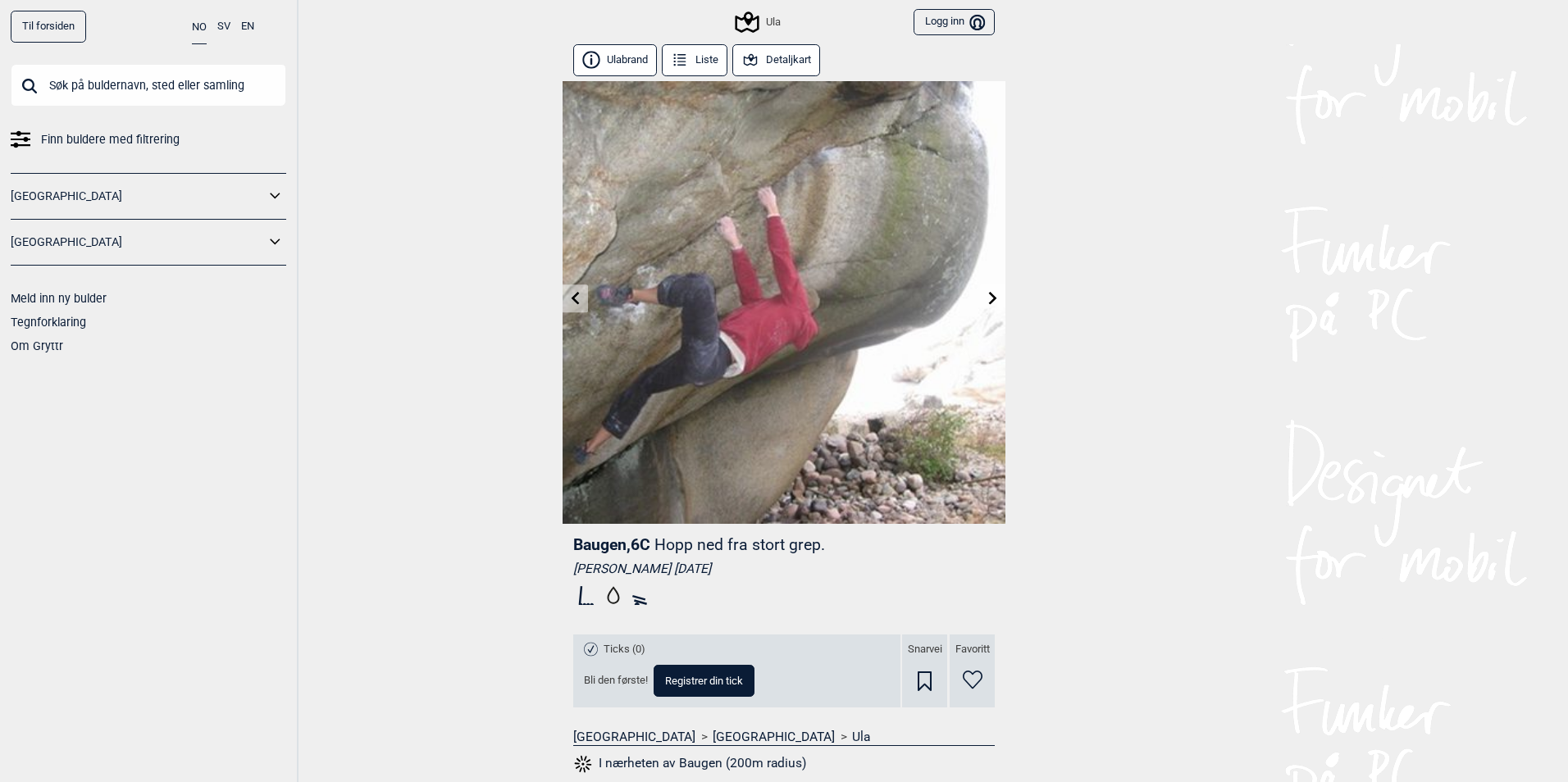
click at [91, 88] on input "text" at bounding box center [148, 85] width 276 height 43
click at [94, 84] on input "text" at bounding box center [148, 85] width 276 height 43
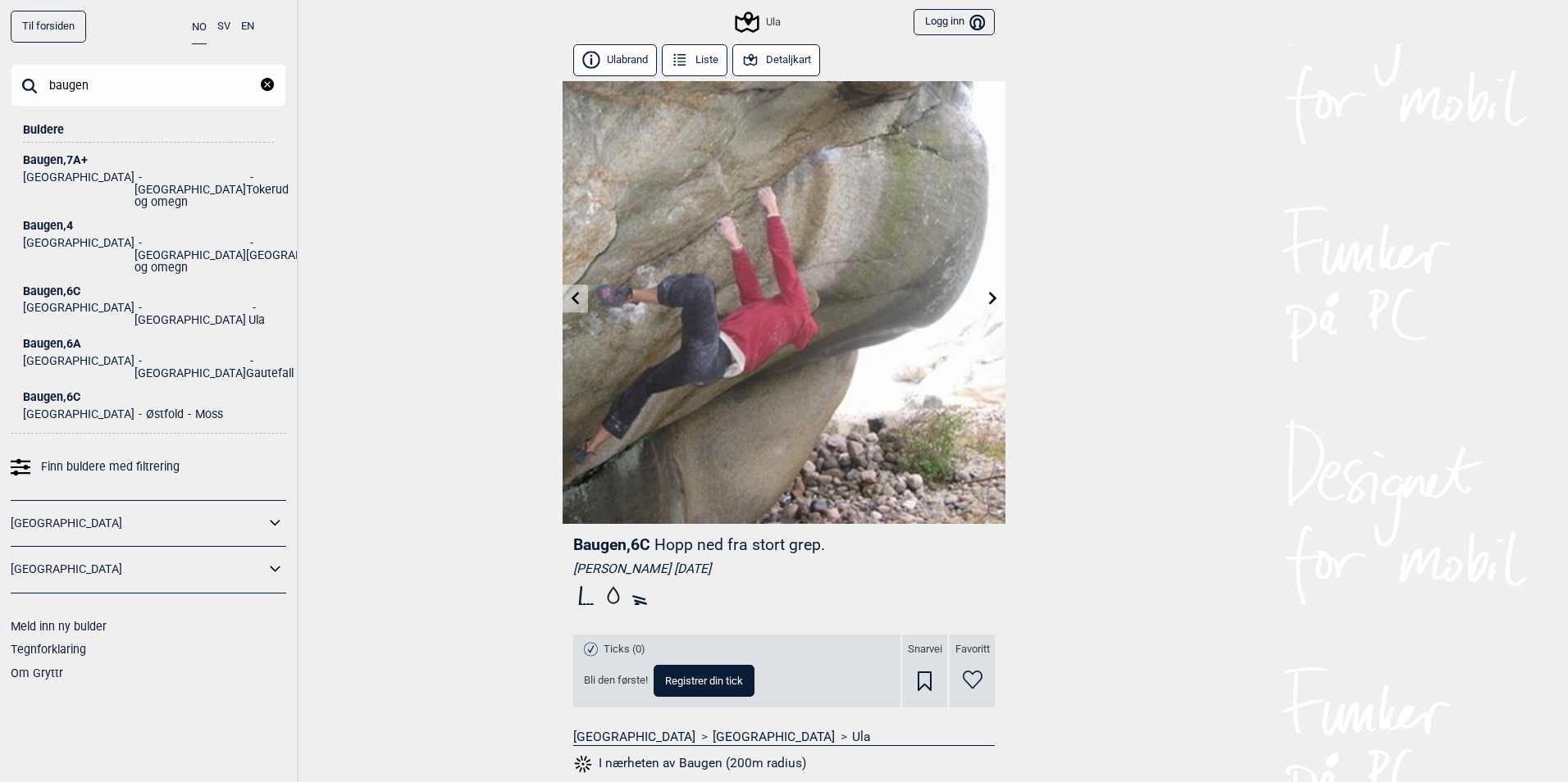
type input "baugen"
click at [51, 338] on div "Baugen , 6A" at bounding box center [148, 344] width 251 height 12
